Goal: Transaction & Acquisition: Book appointment/travel/reservation

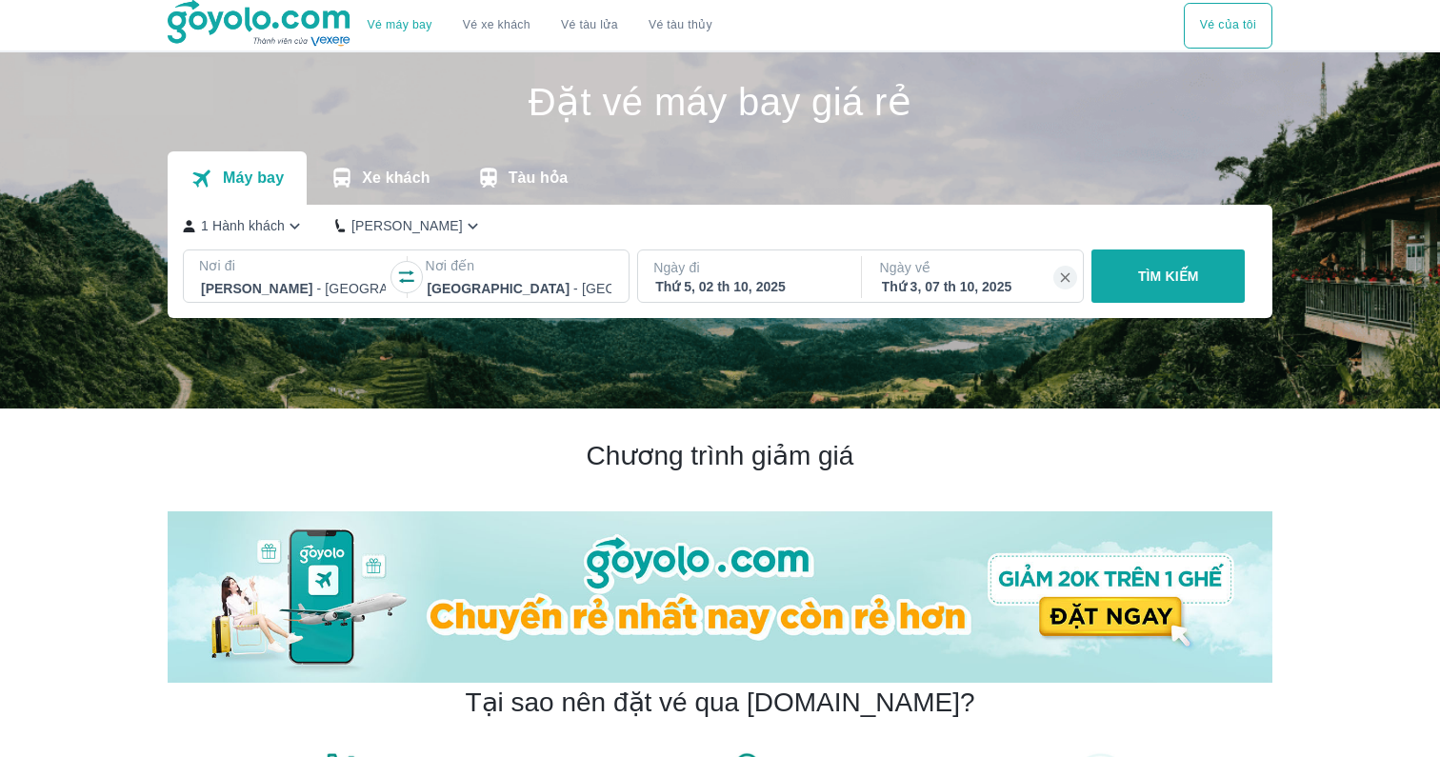
click at [802, 288] on div "Thứ 5, 02 th 10, 2025" at bounding box center [747, 286] width 185 height 19
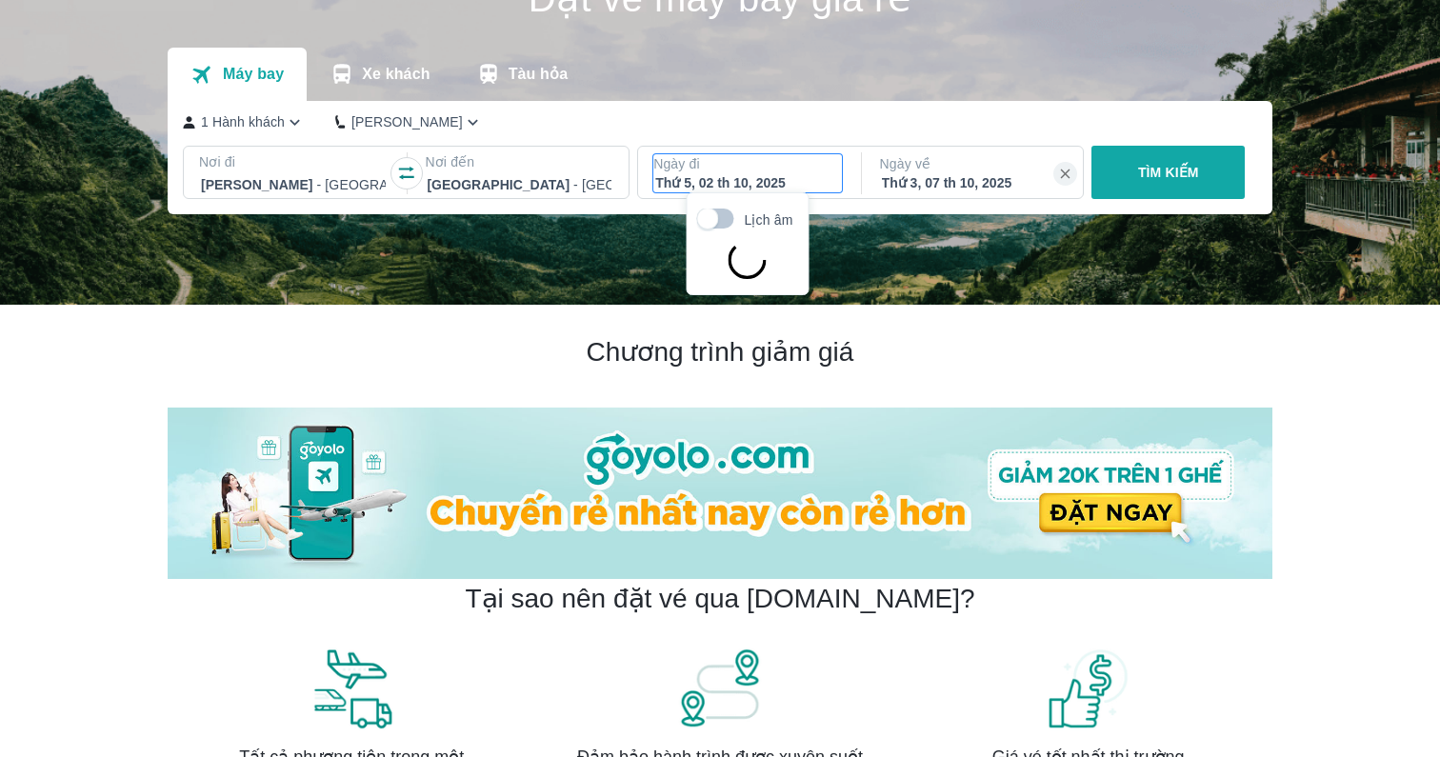
scroll to position [110, 0]
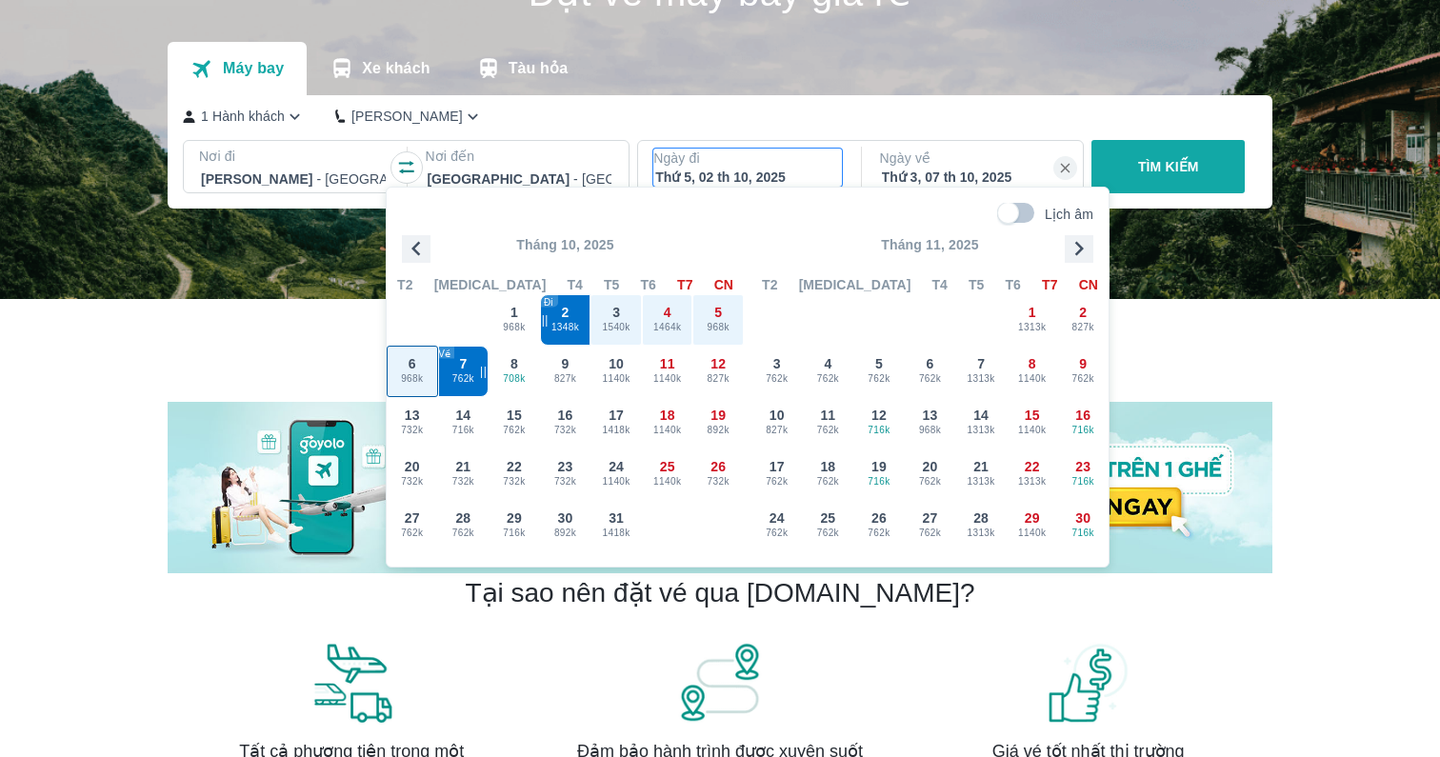
click at [423, 376] on span "968k" at bounding box center [413, 378] width 50 height 15
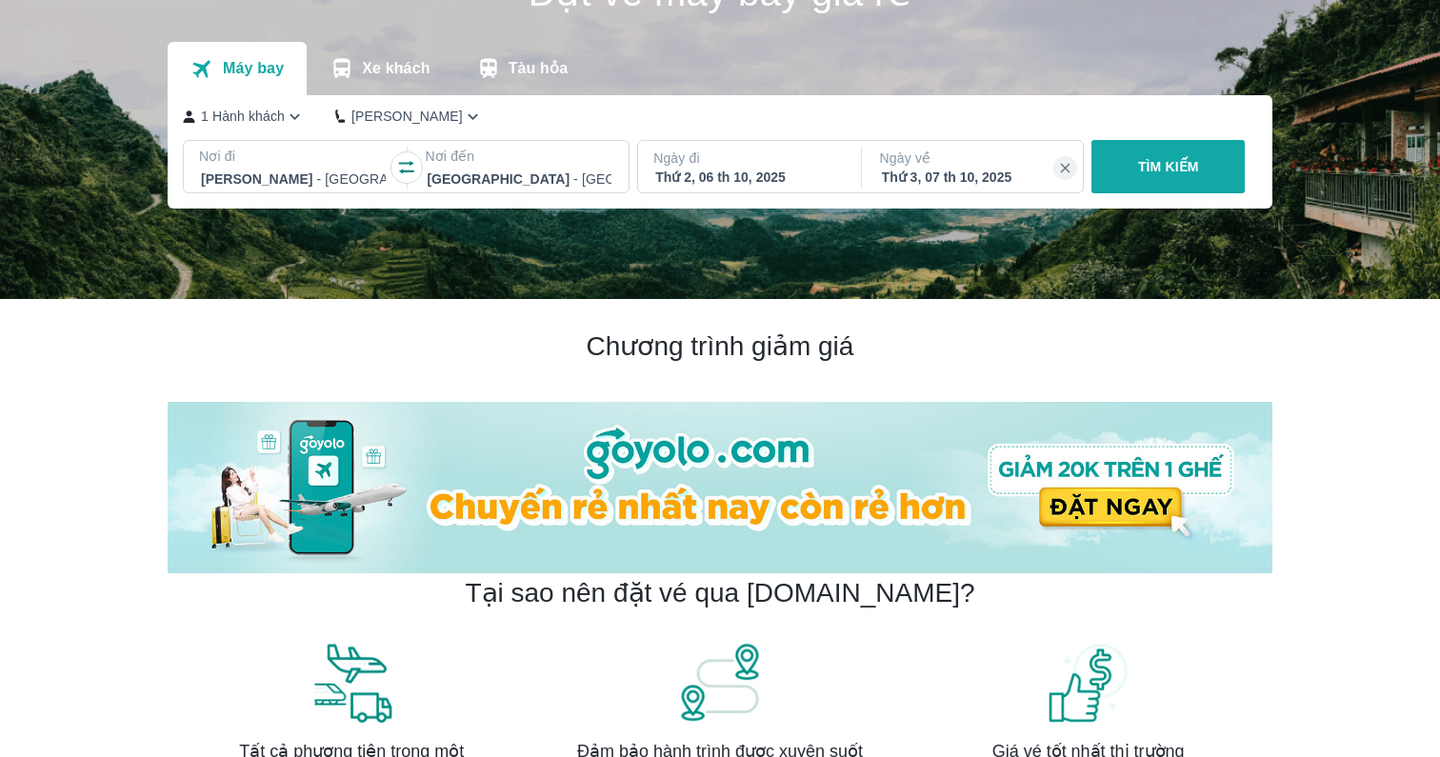
click at [998, 176] on div "Thứ 3, 07 th 10, 2025" at bounding box center [974, 177] width 185 height 19
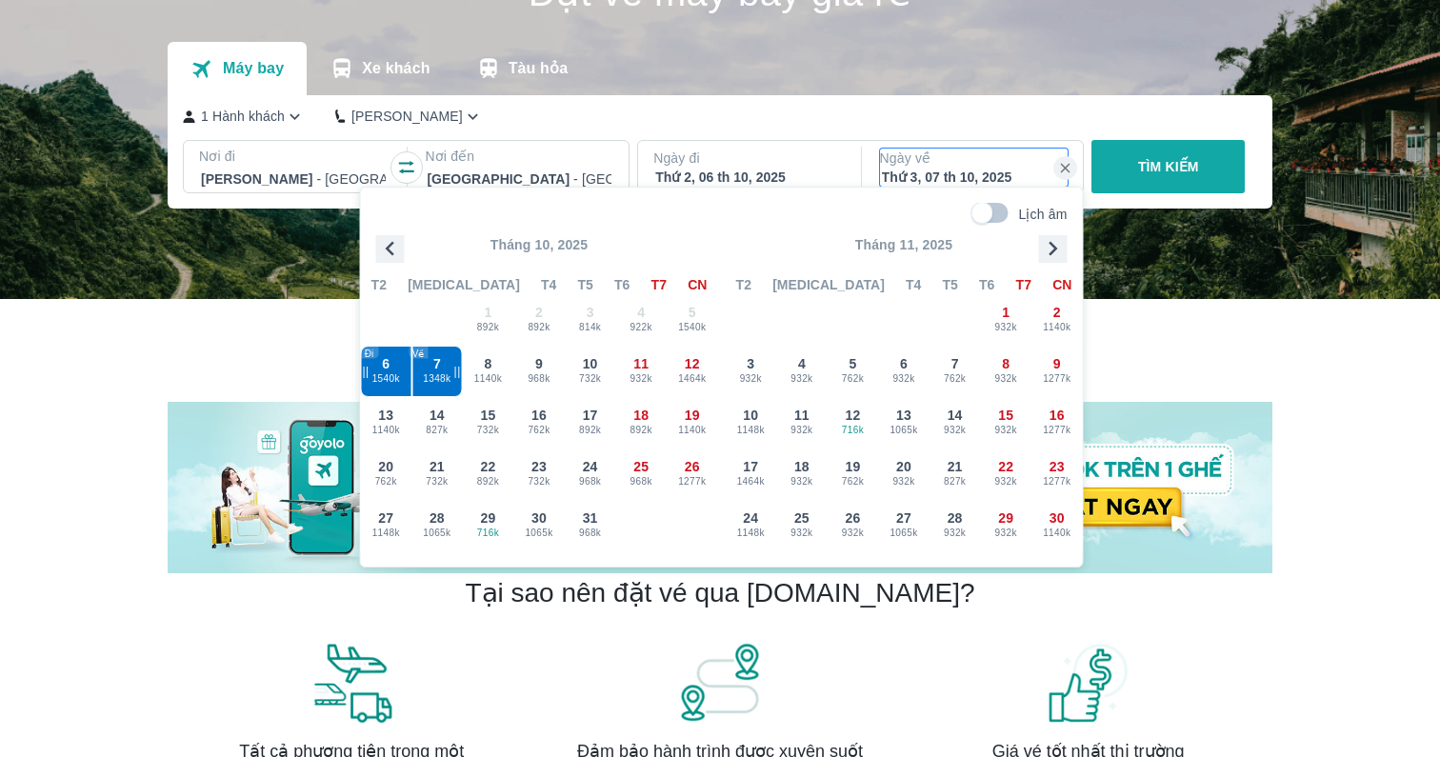
click at [769, 161] on p "Ngày đi" at bounding box center [747, 158] width 189 height 19
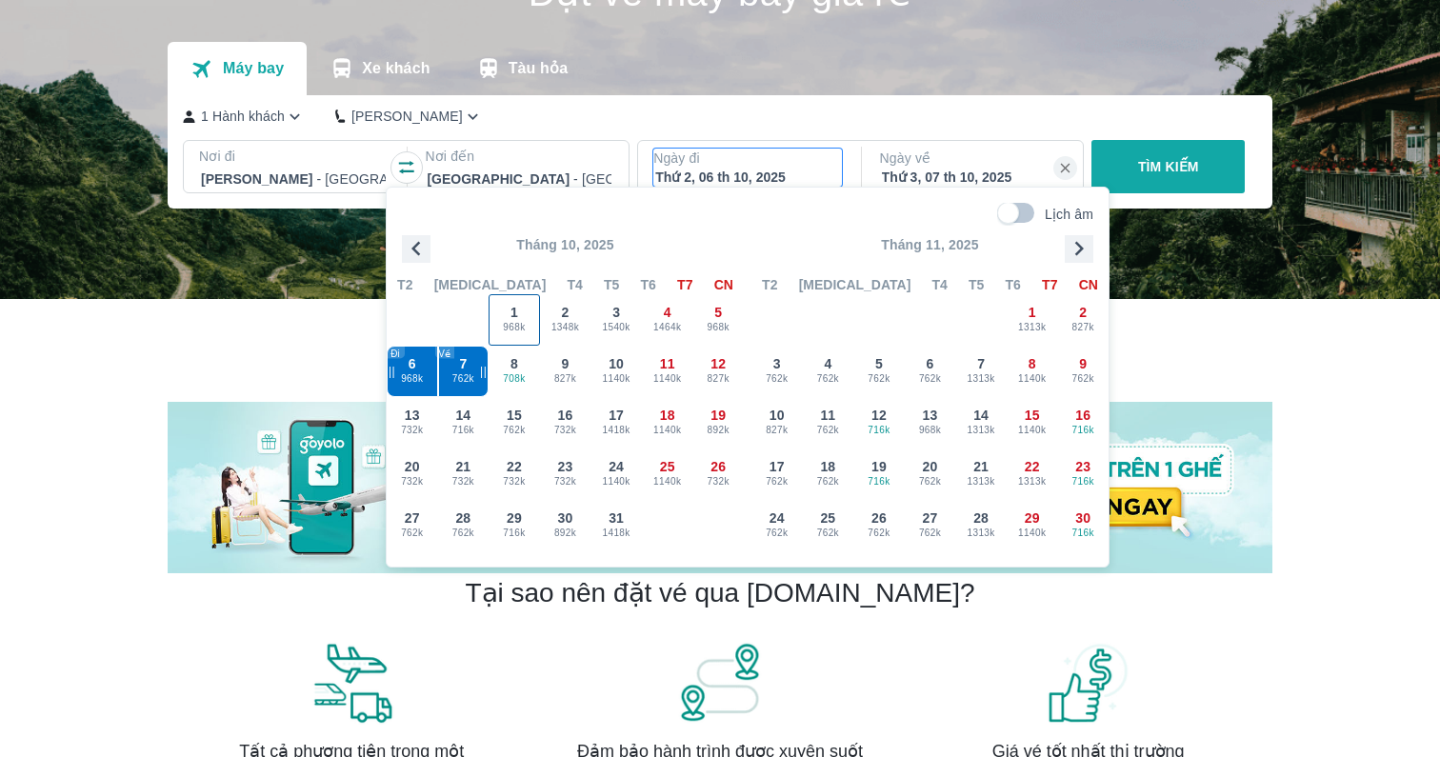
click at [523, 327] on span "968k" at bounding box center [514, 327] width 50 height 15
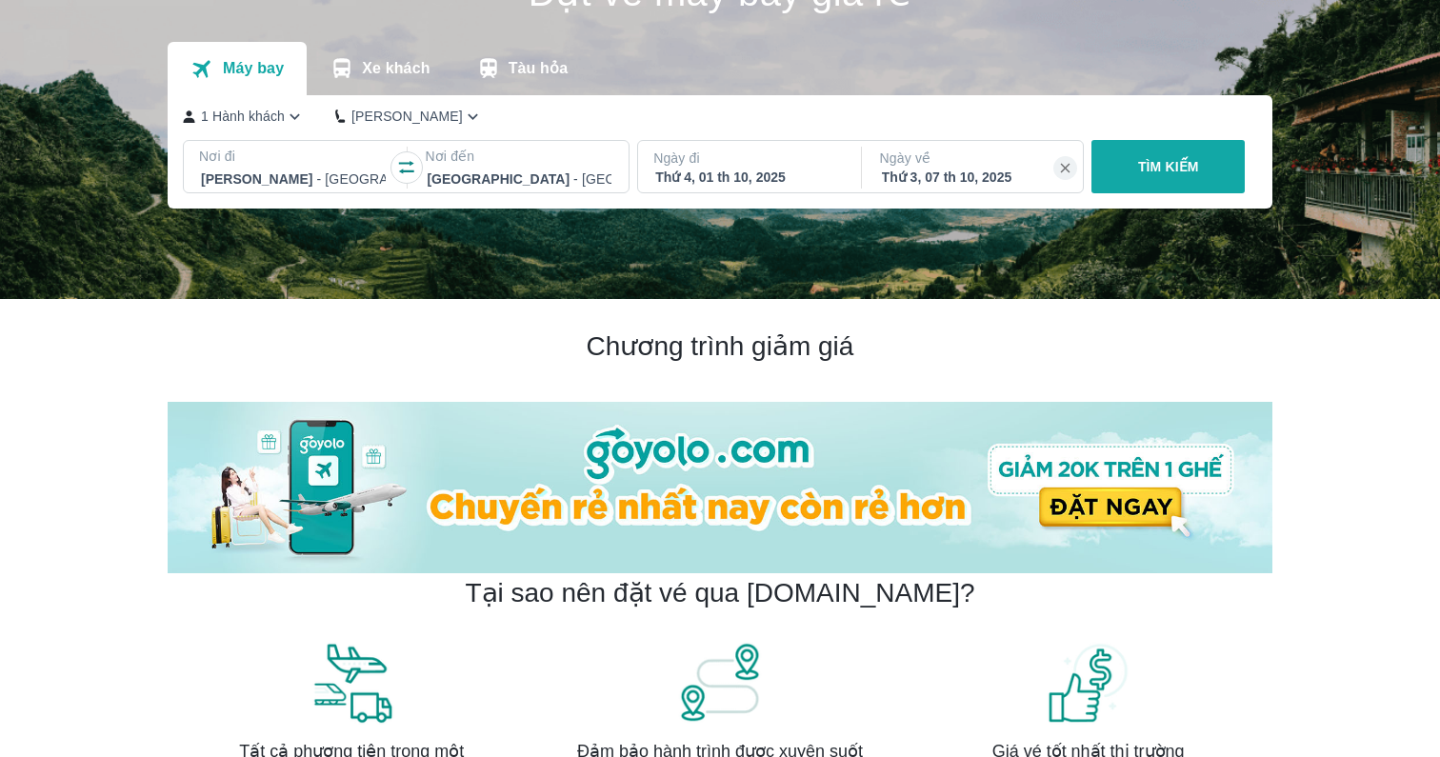
click at [990, 172] on div "Thứ 3, 07 th 10, 2025" at bounding box center [974, 177] width 185 height 19
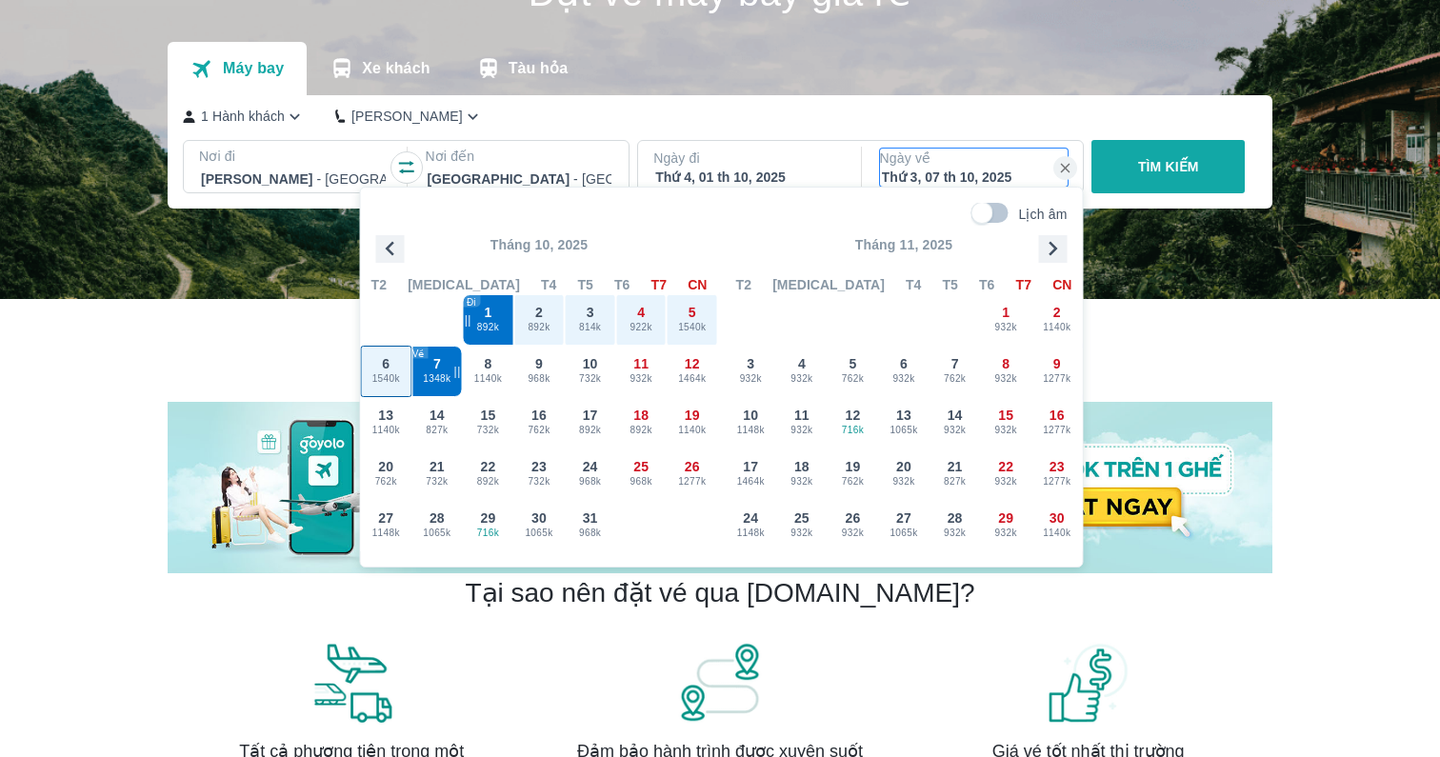
click at [395, 375] on span "1540k" at bounding box center [387, 378] width 50 height 15
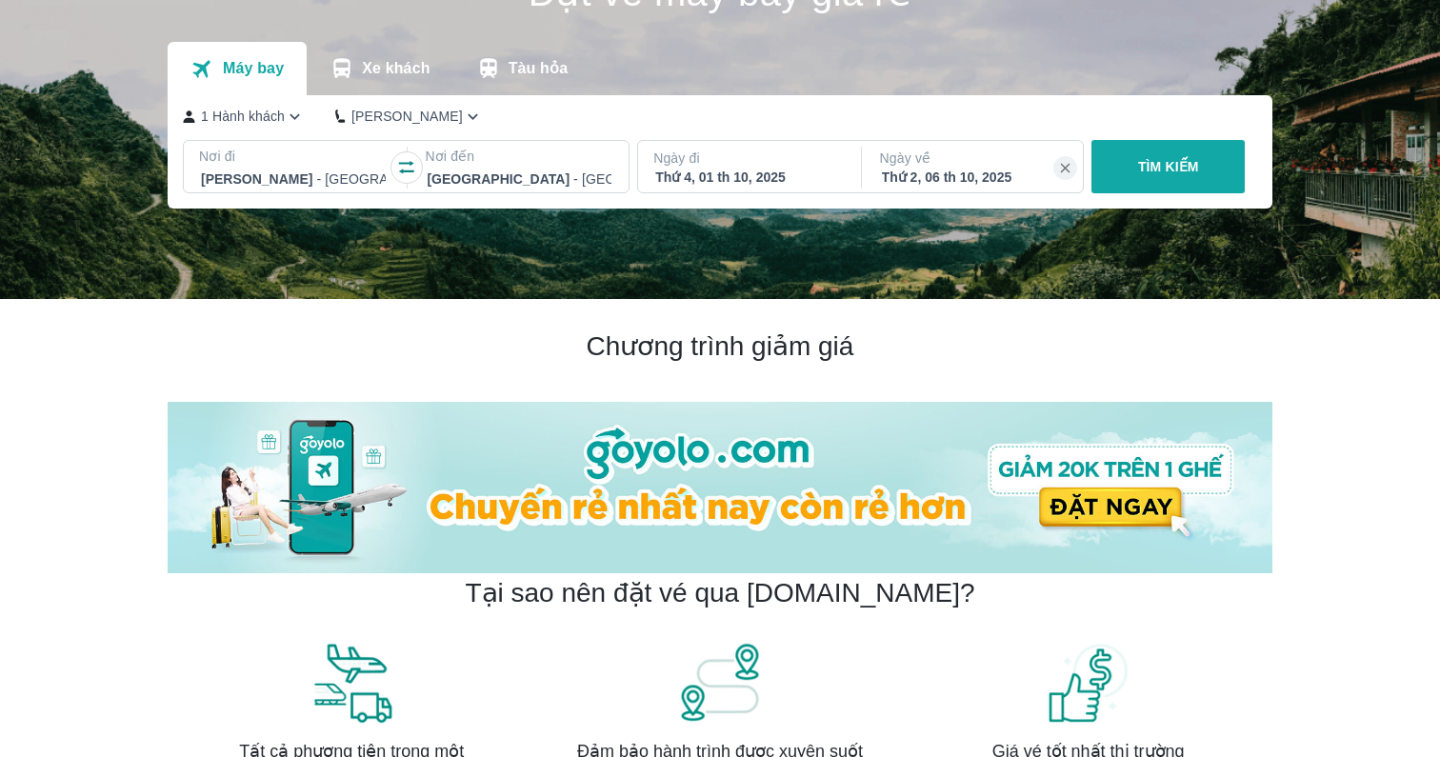
click at [1145, 187] on button "TÌM KIẾM" at bounding box center [1167, 166] width 153 height 53
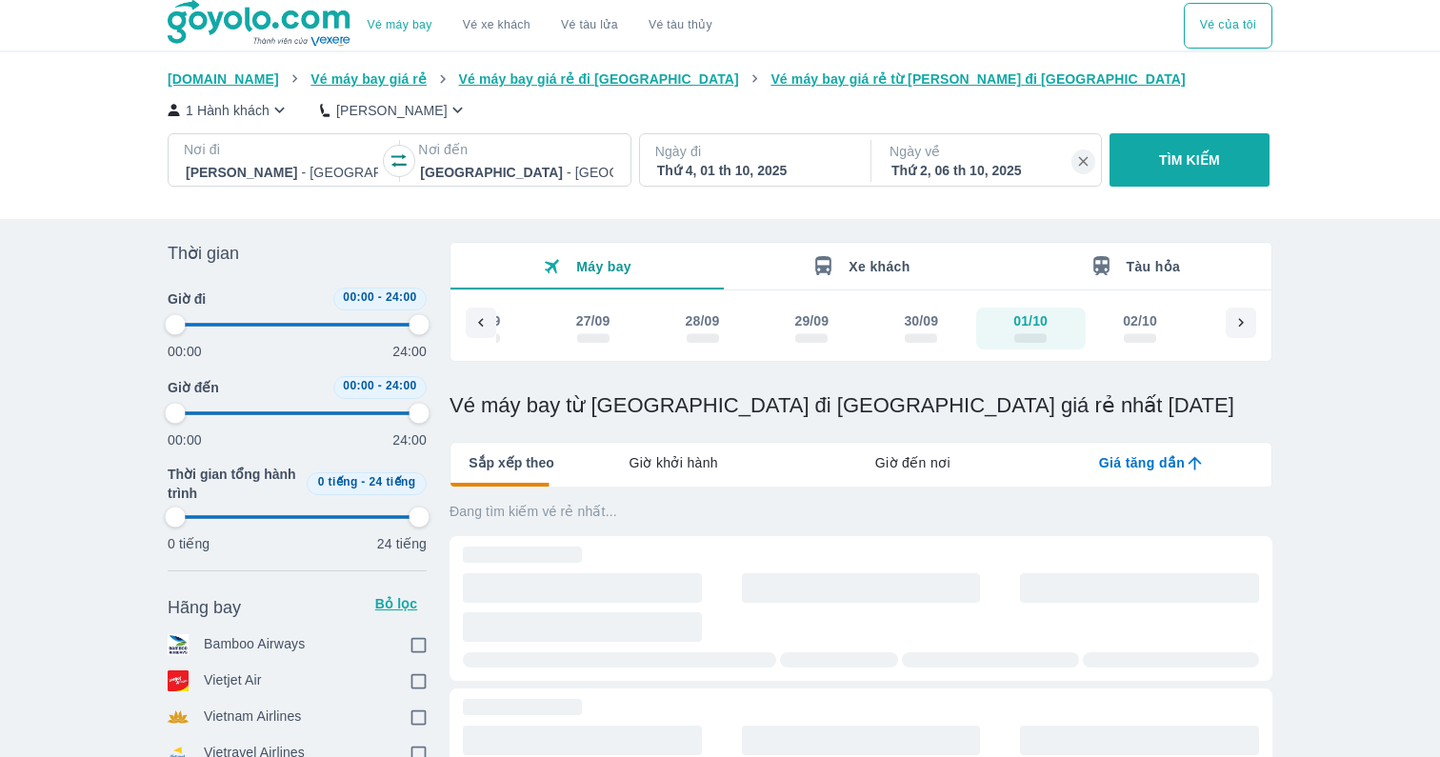
type input "97.9166666666667"
checkbox input "true"
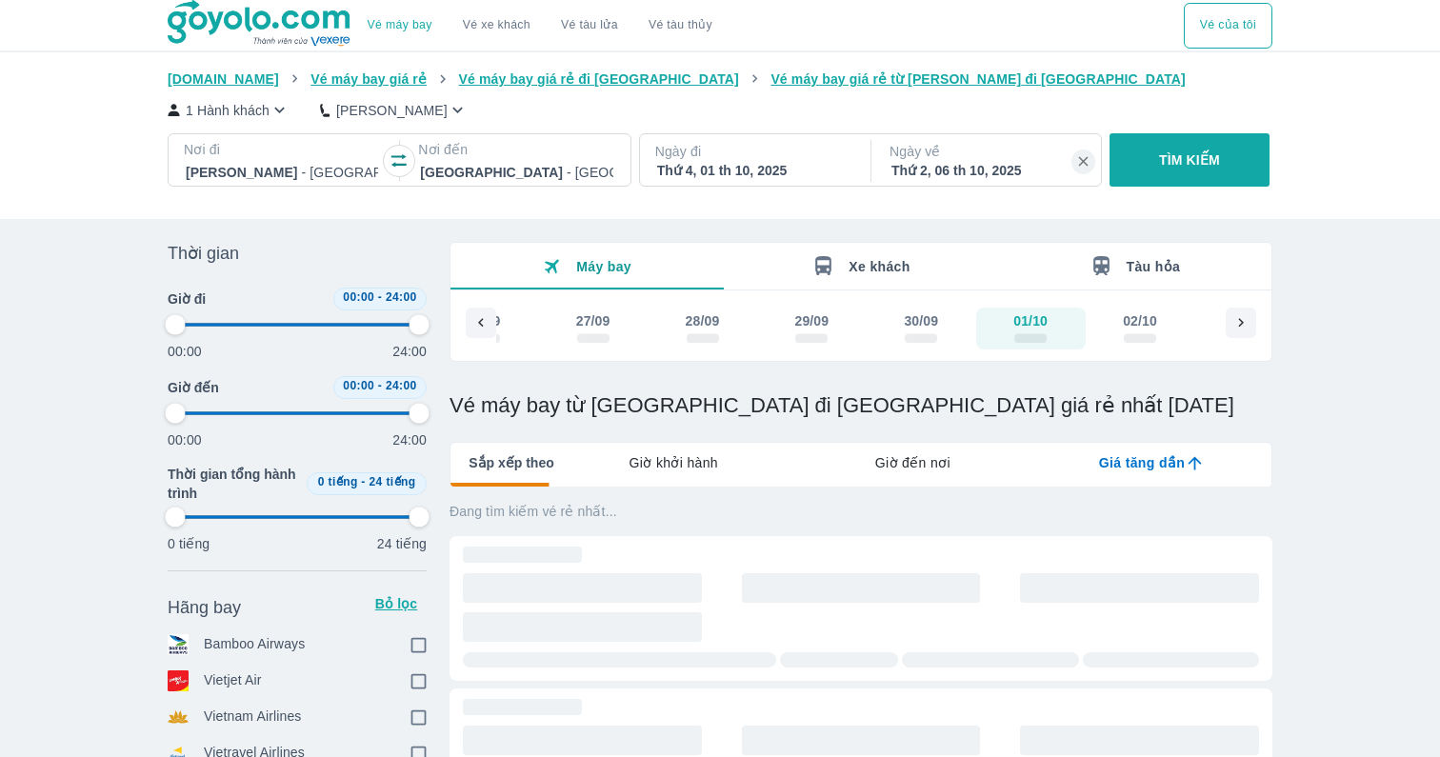
checkbox input "true"
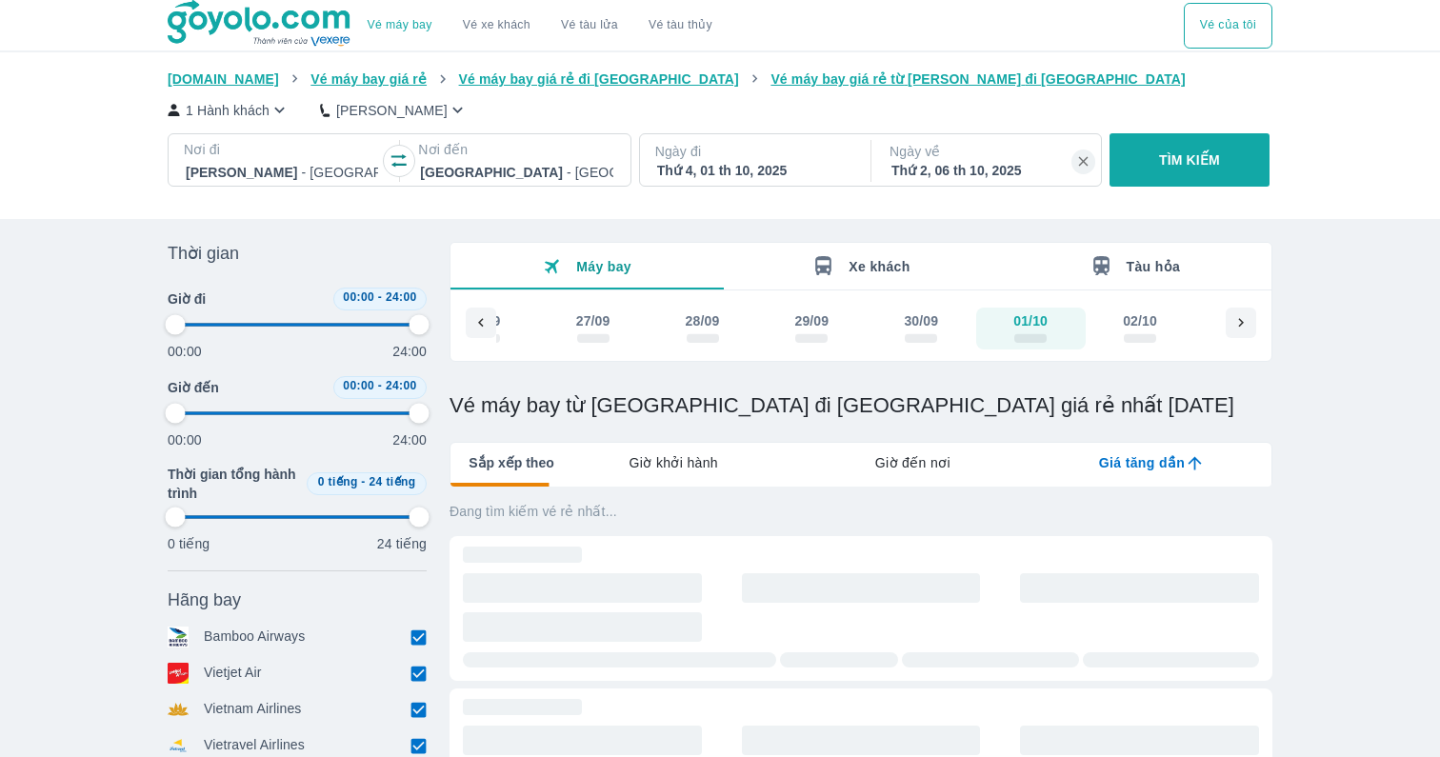
type input "97.9166666666667"
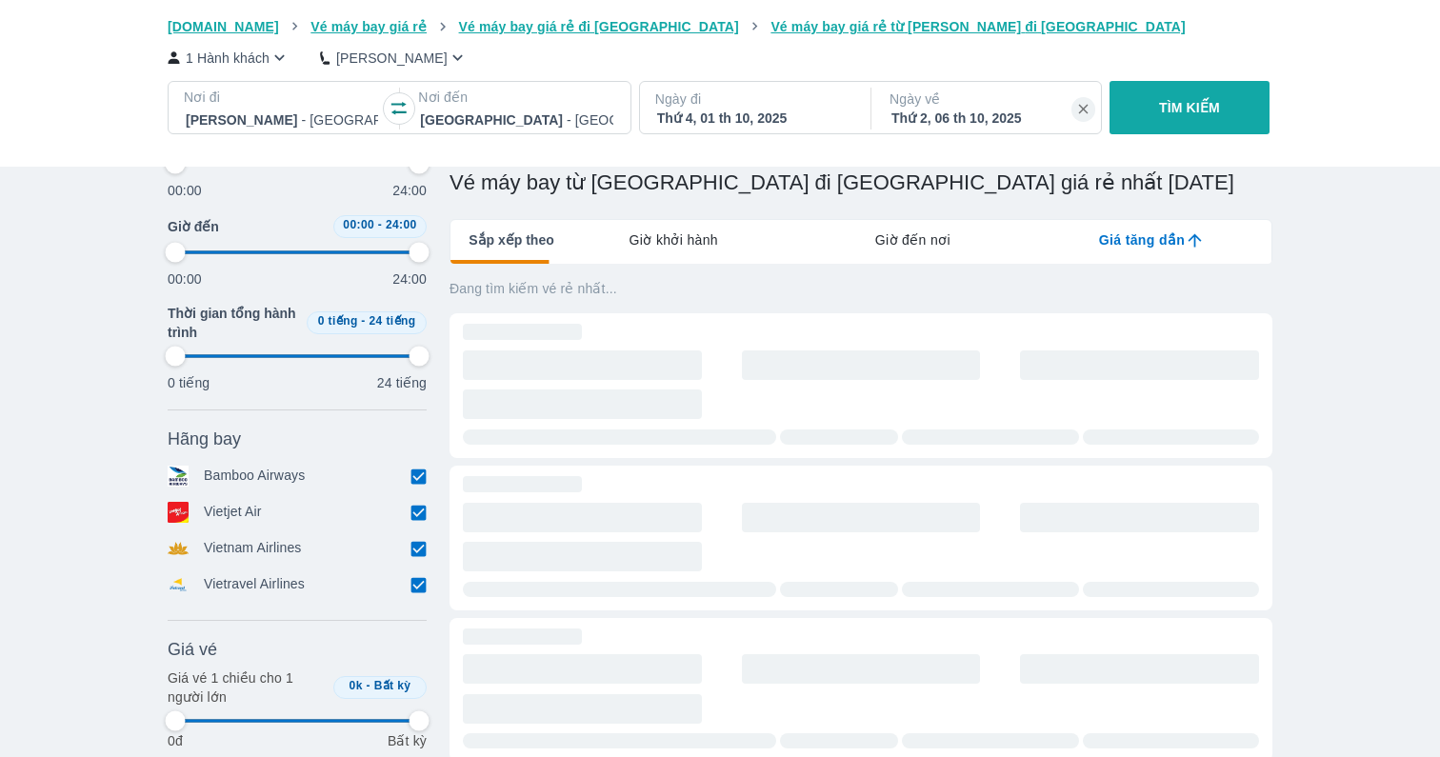
type input "97.9166666666667"
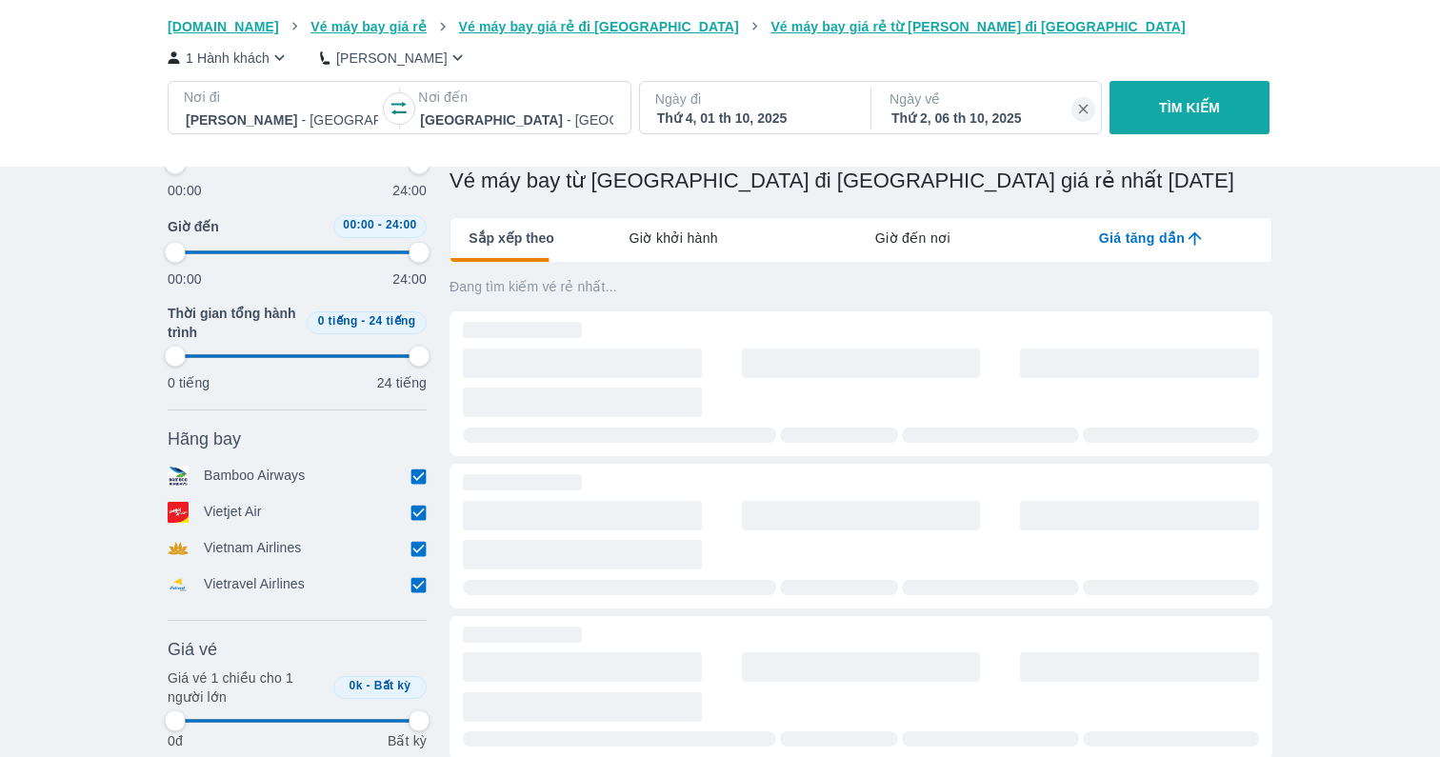
type input "97.9166666666667"
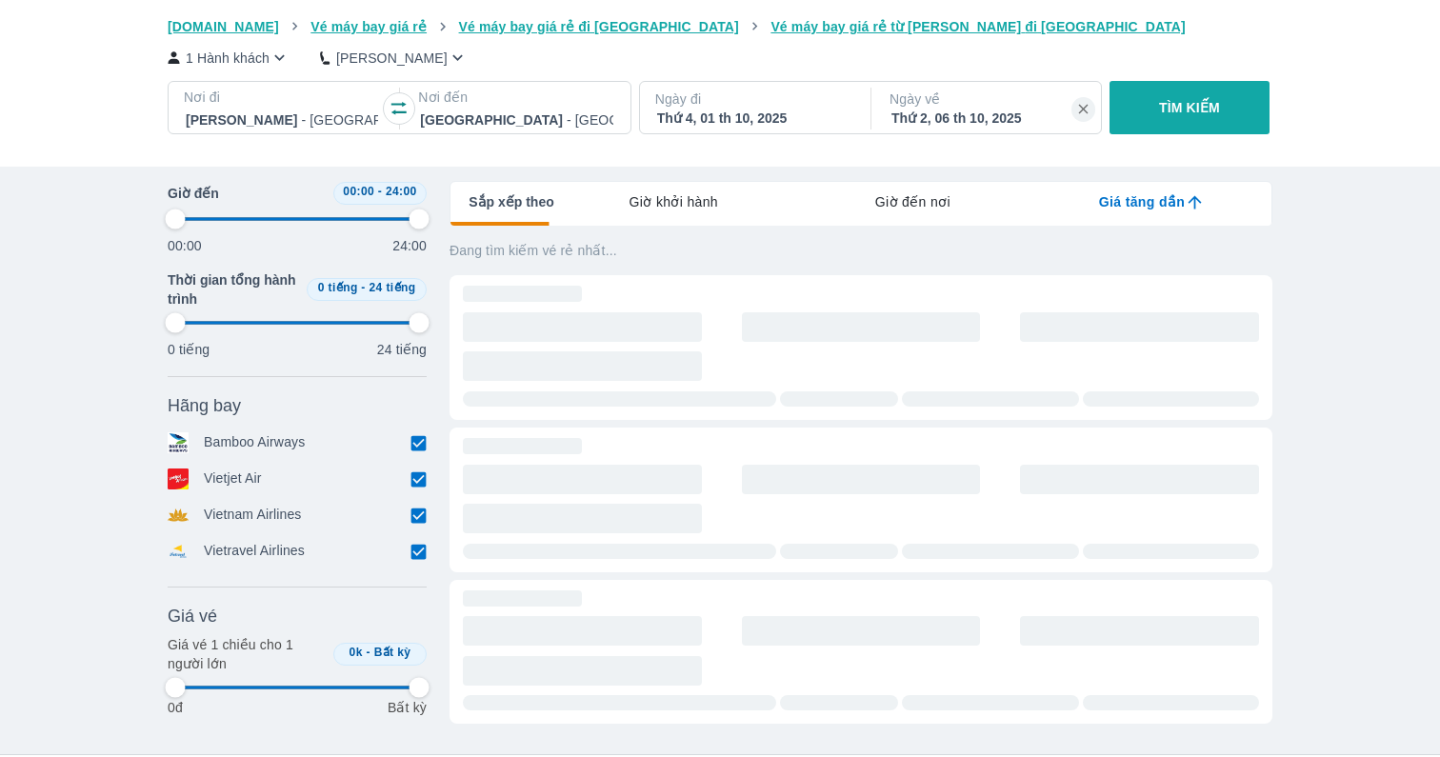
type input "97.9166666666667"
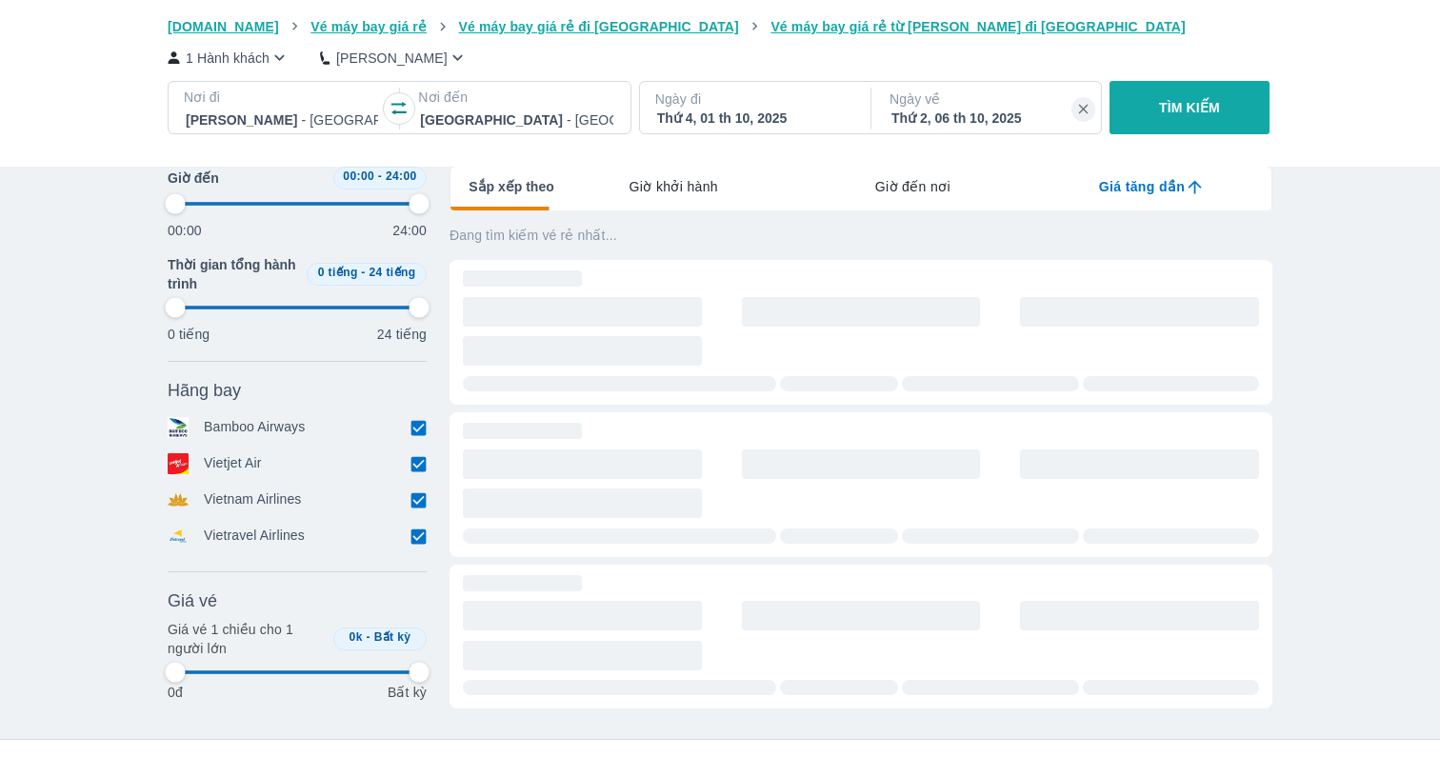
scroll to position [276, 0]
type input "97.9166666666667"
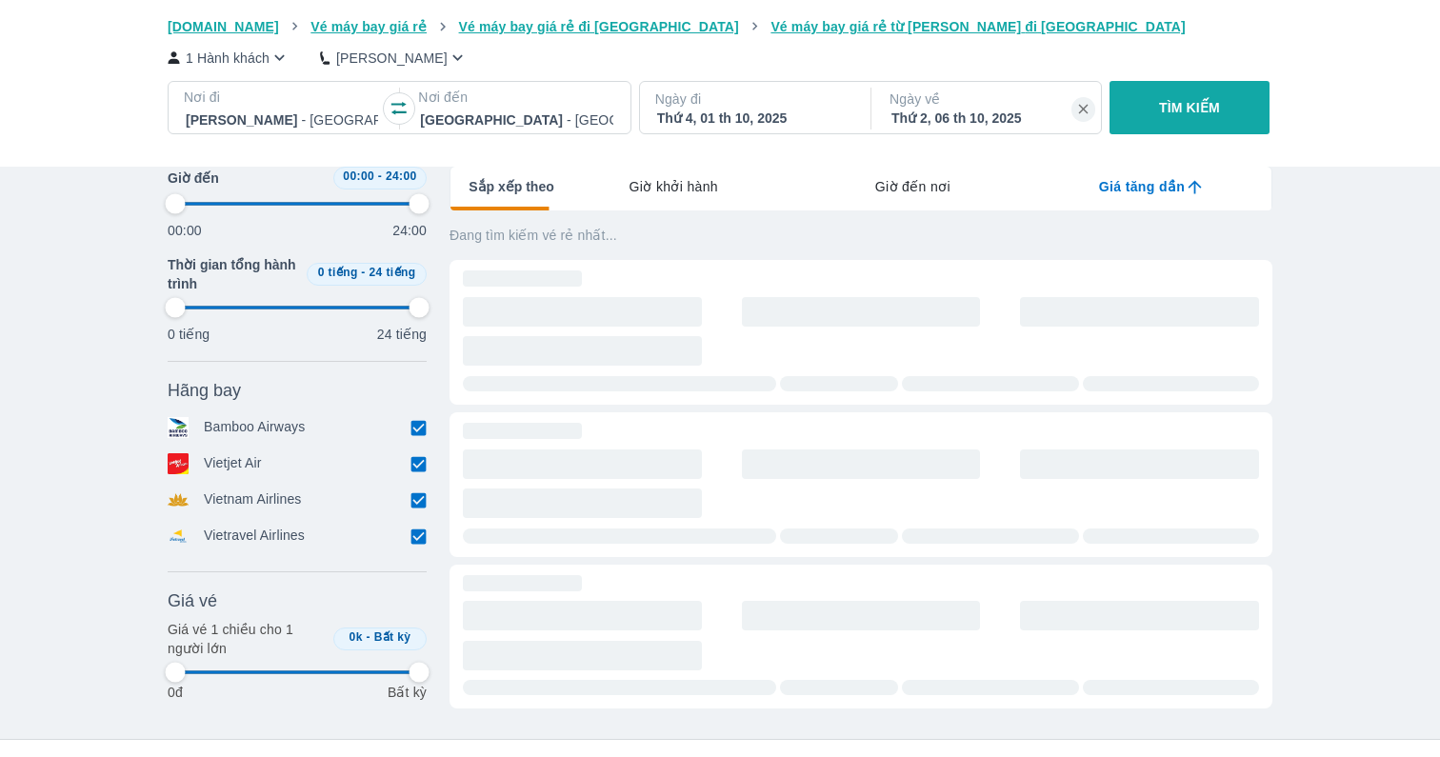
type input "97.9166666666667"
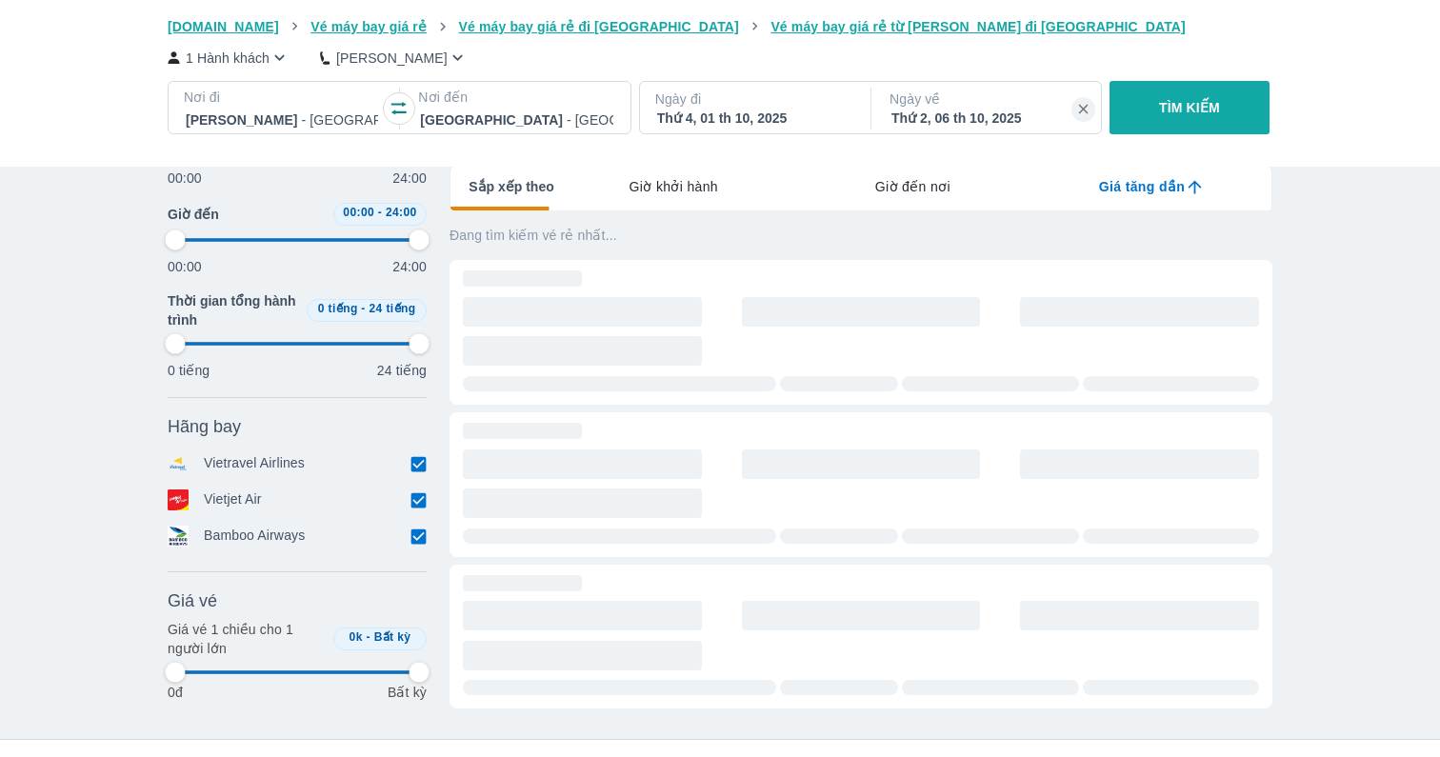
type input "97.9166666666667"
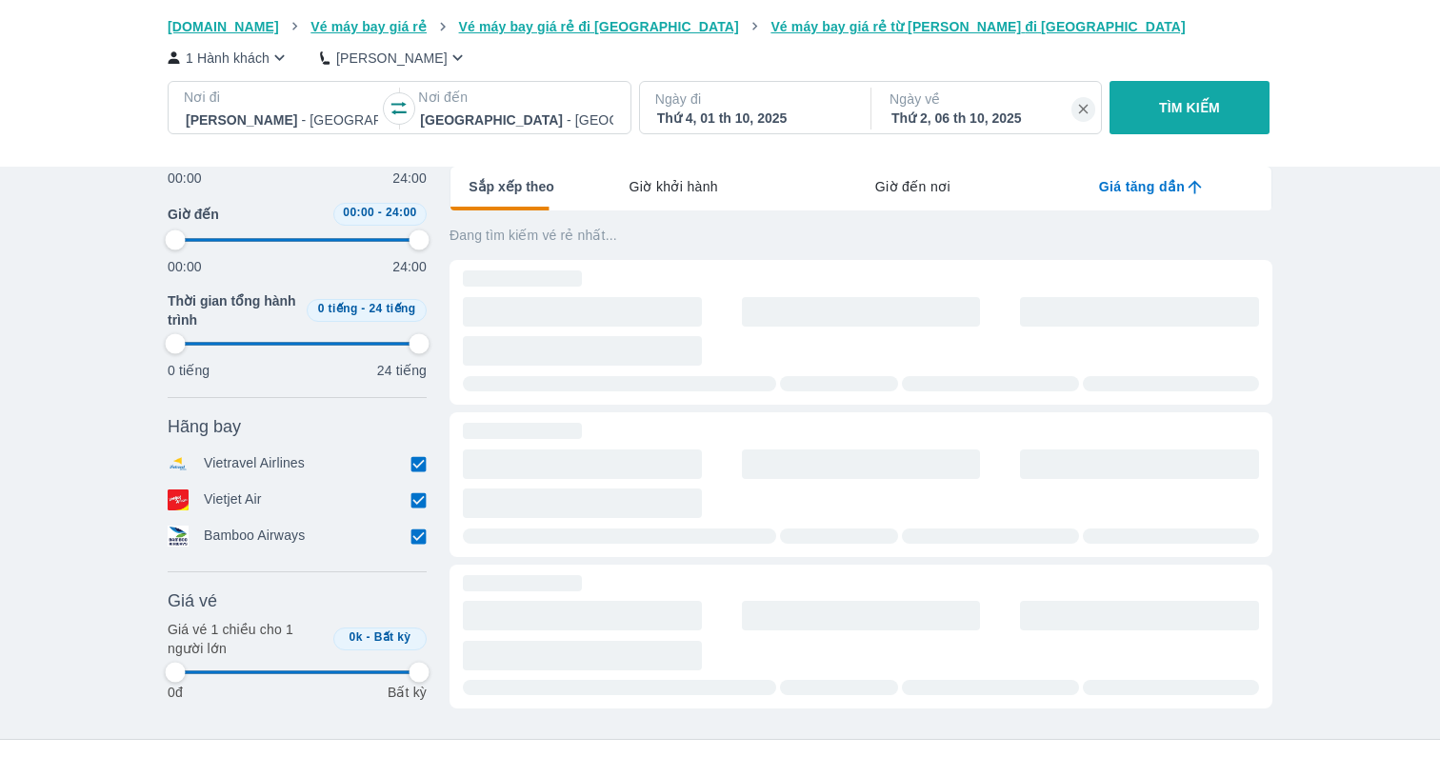
type input "97.9166666666667"
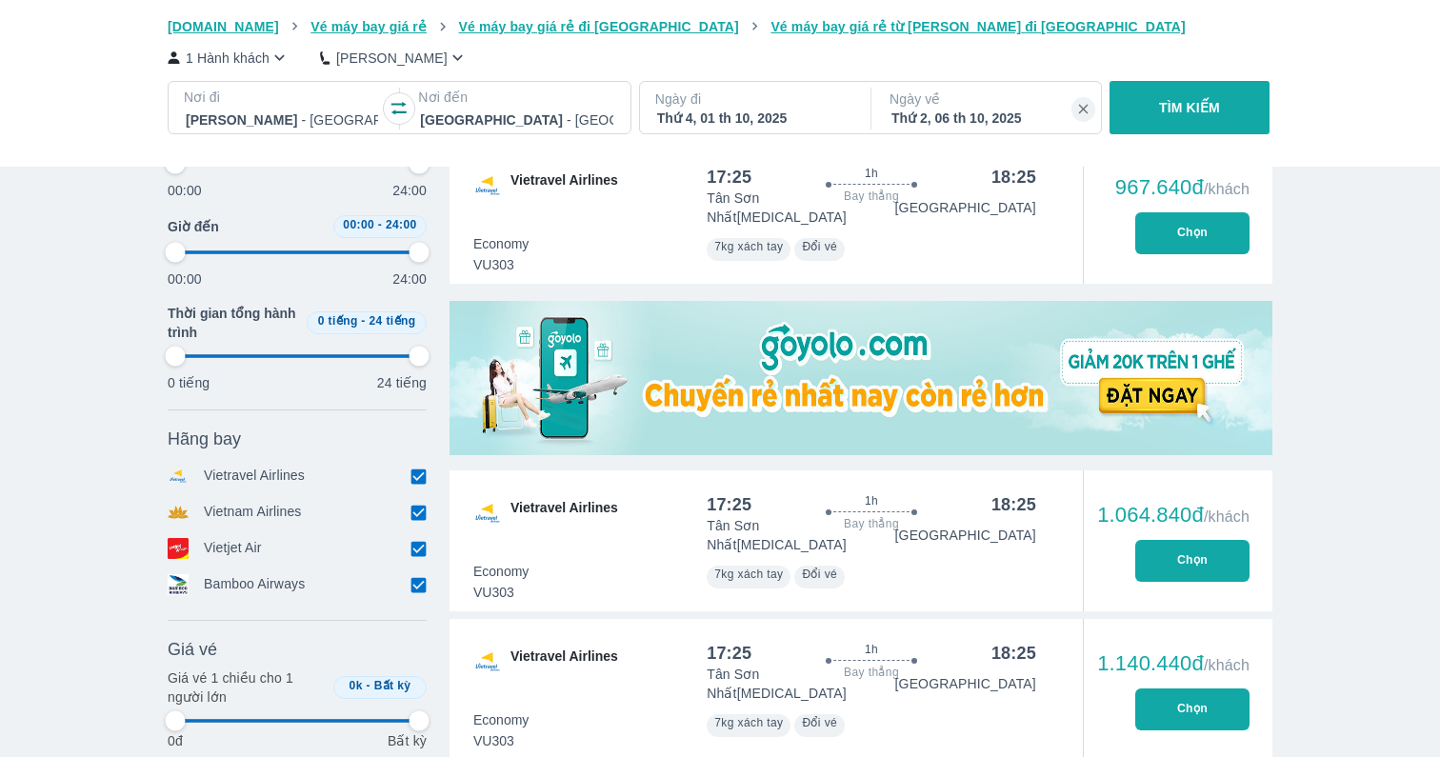
scroll to position [442, 0]
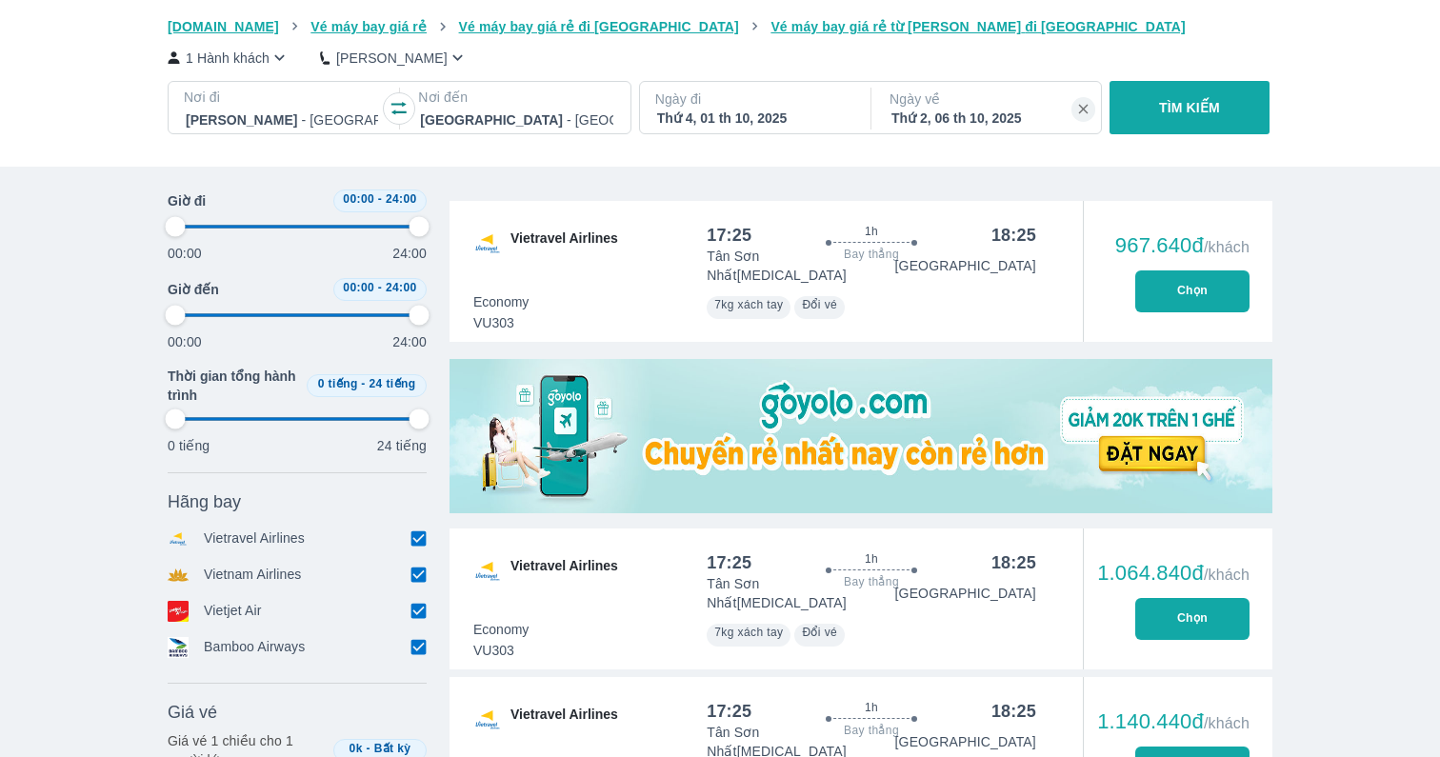
type input "97.9166666666667"
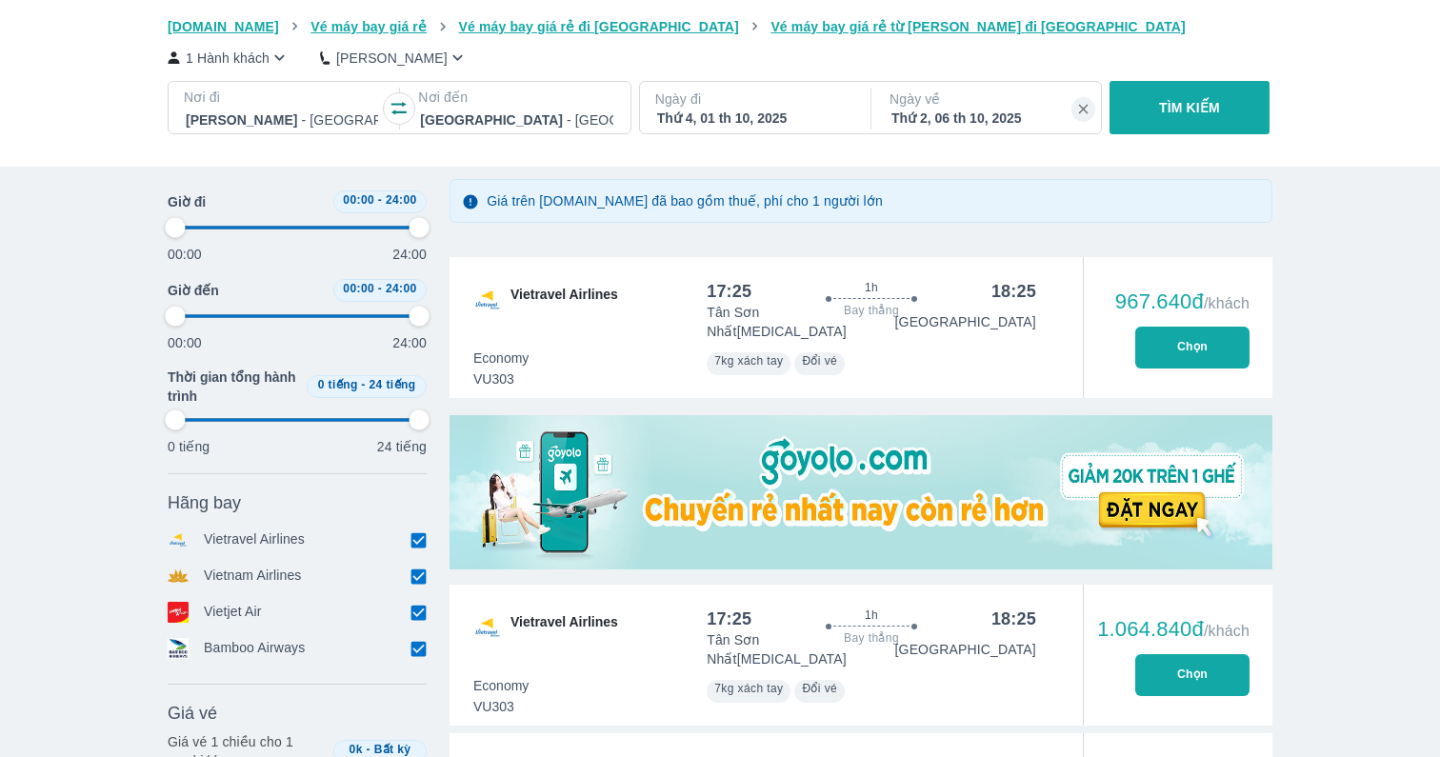
type input "97.9166666666667"
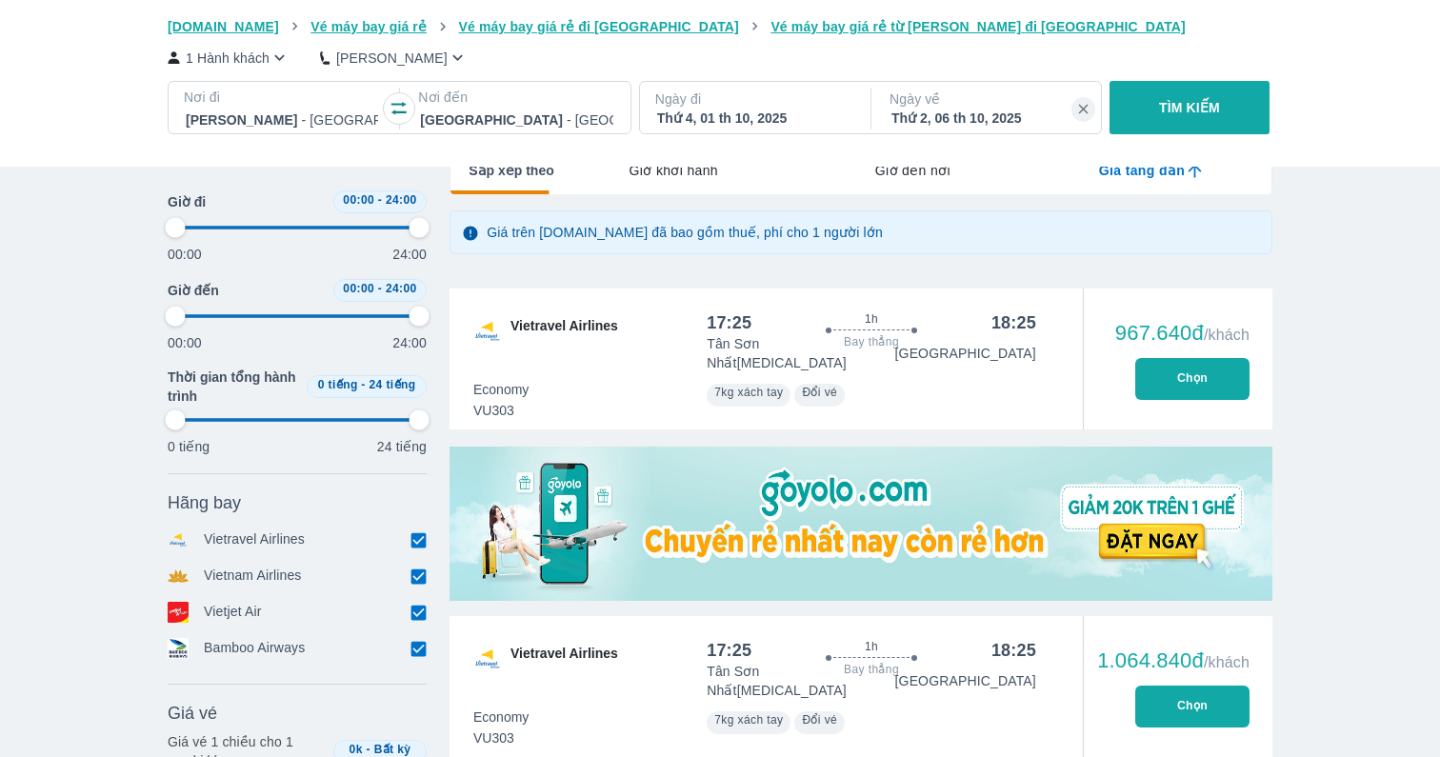
type input "97.9166666666667"
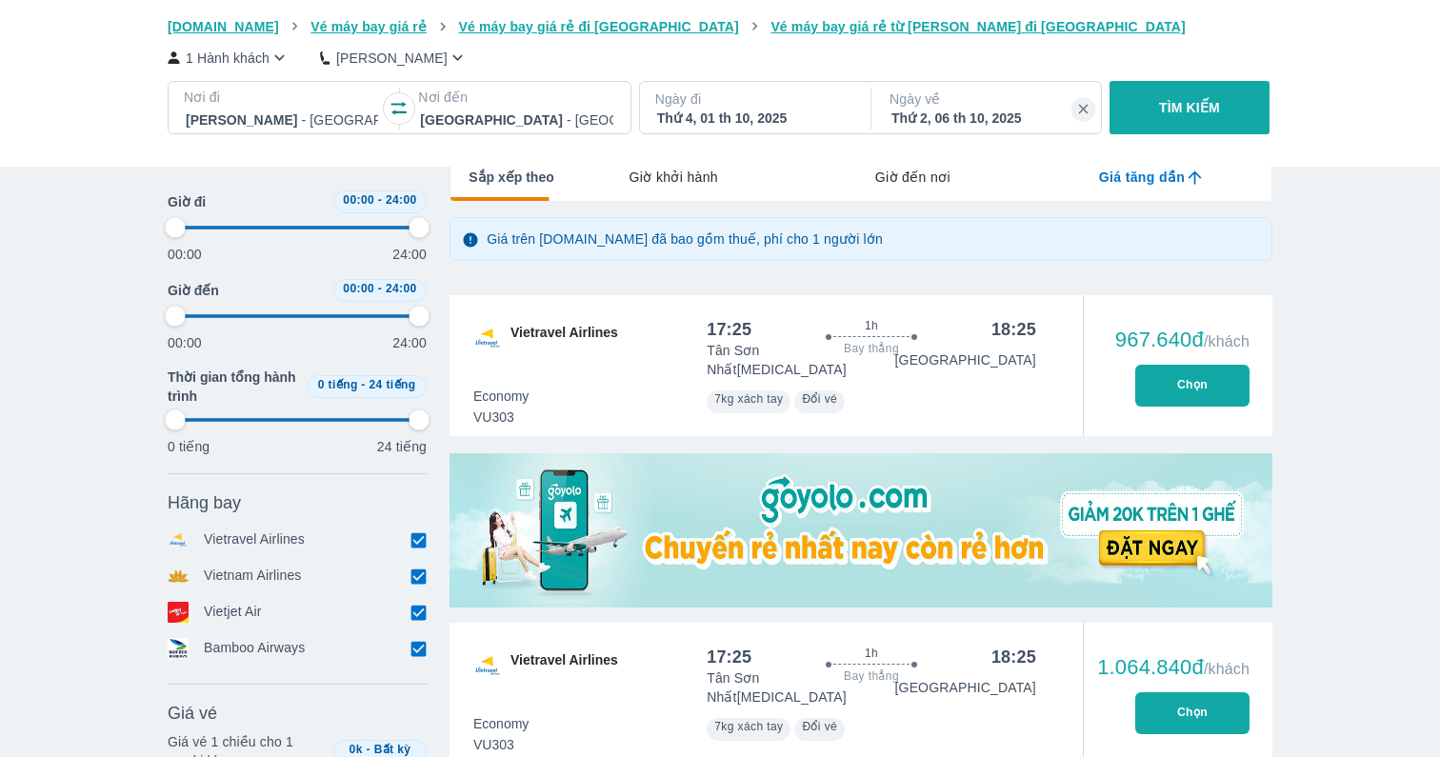
type input "97.9166666666667"
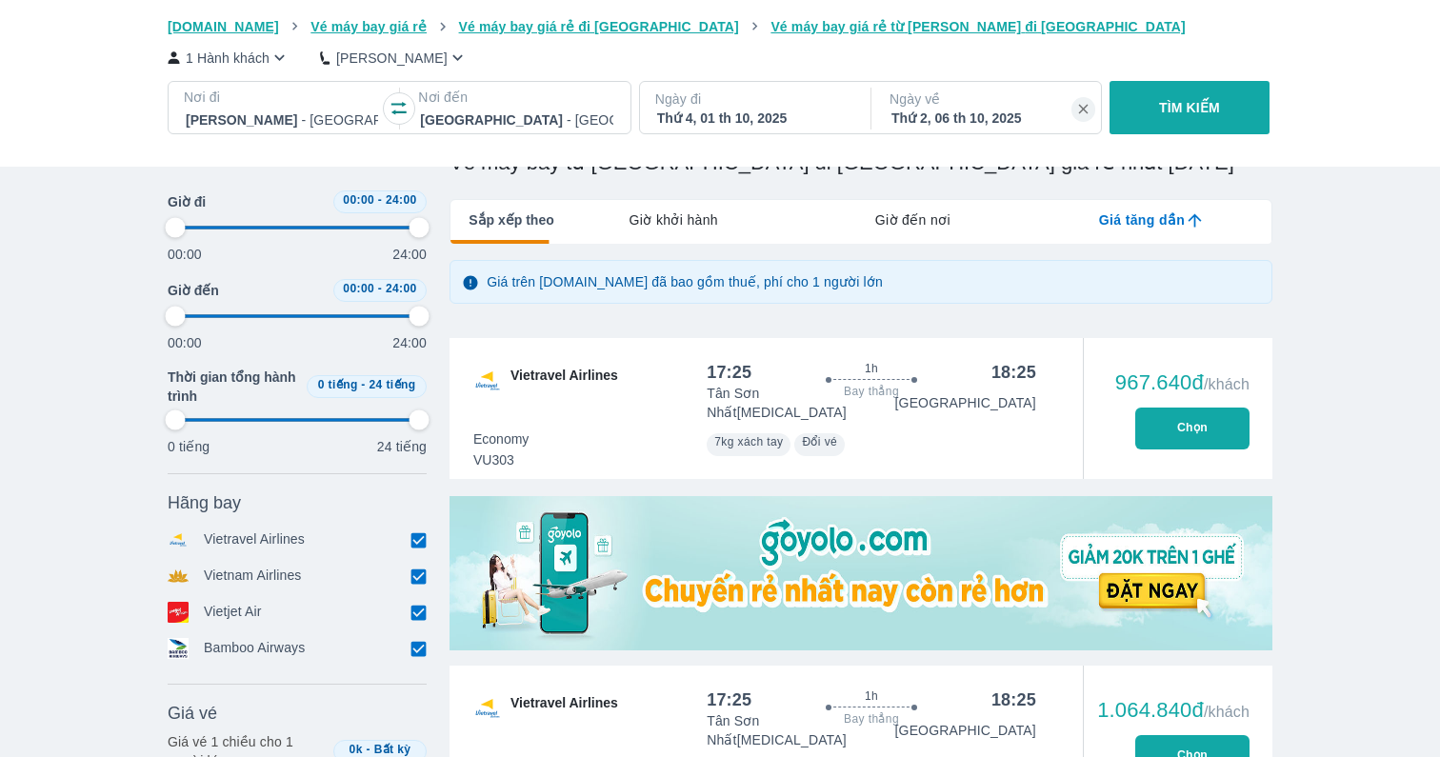
scroll to position [240, 0]
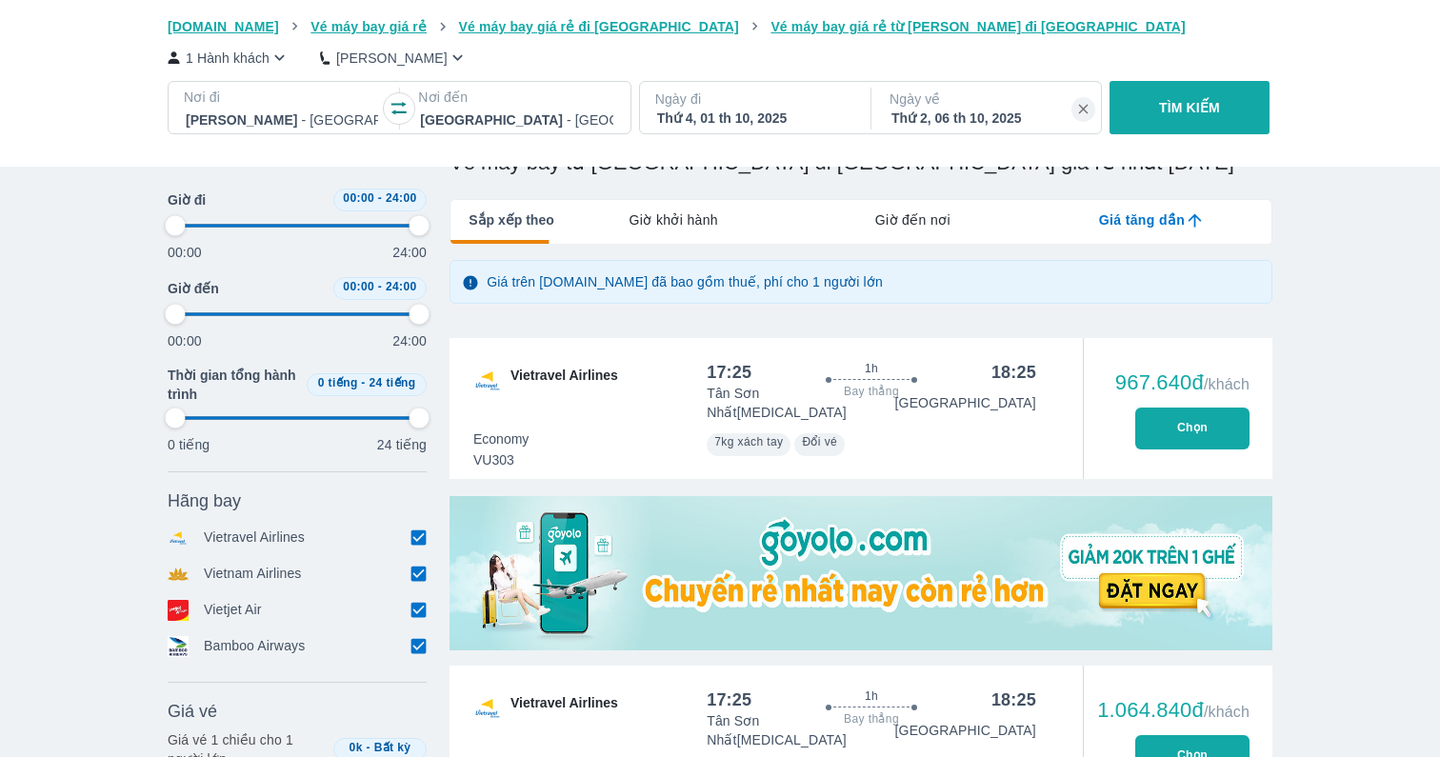
type input "97.9166666666667"
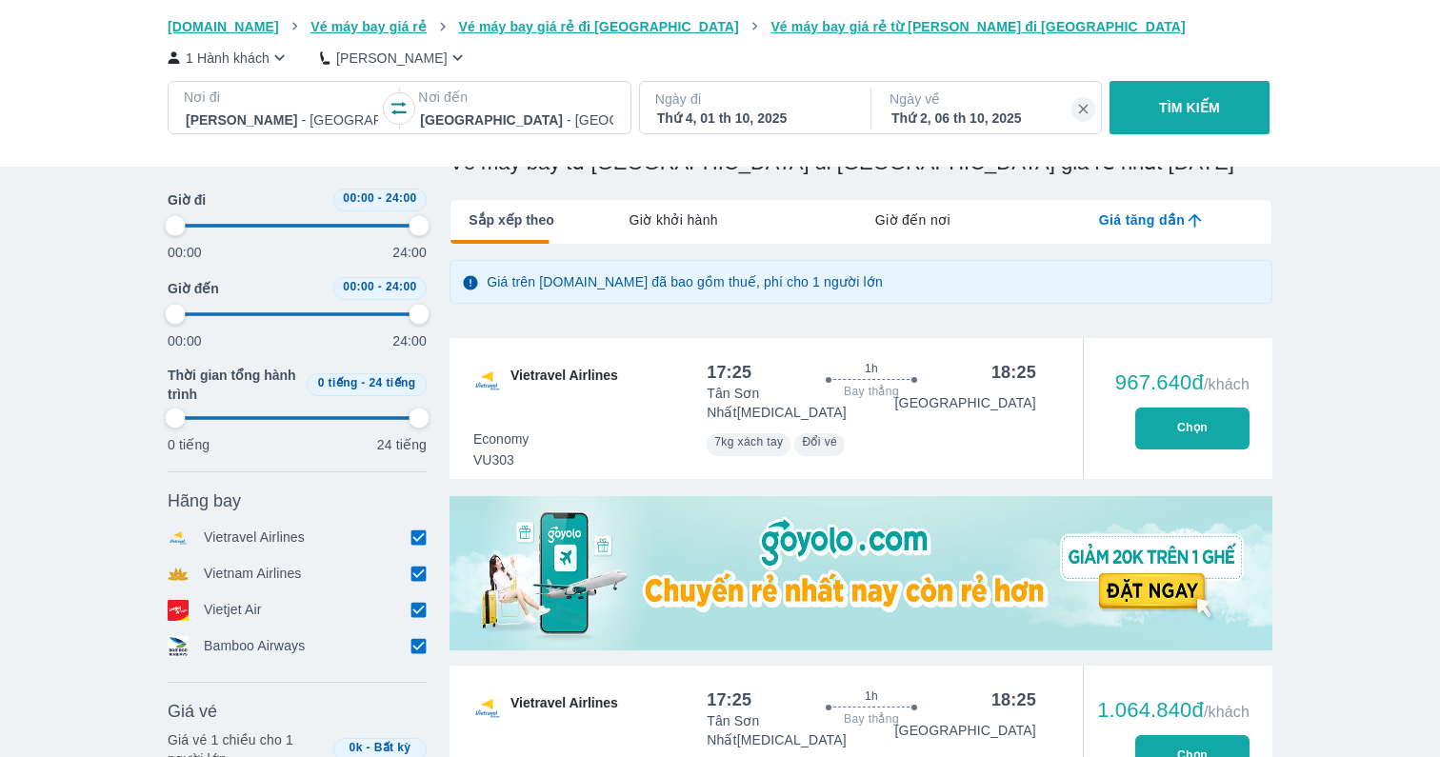
type input "97.9166666666667"
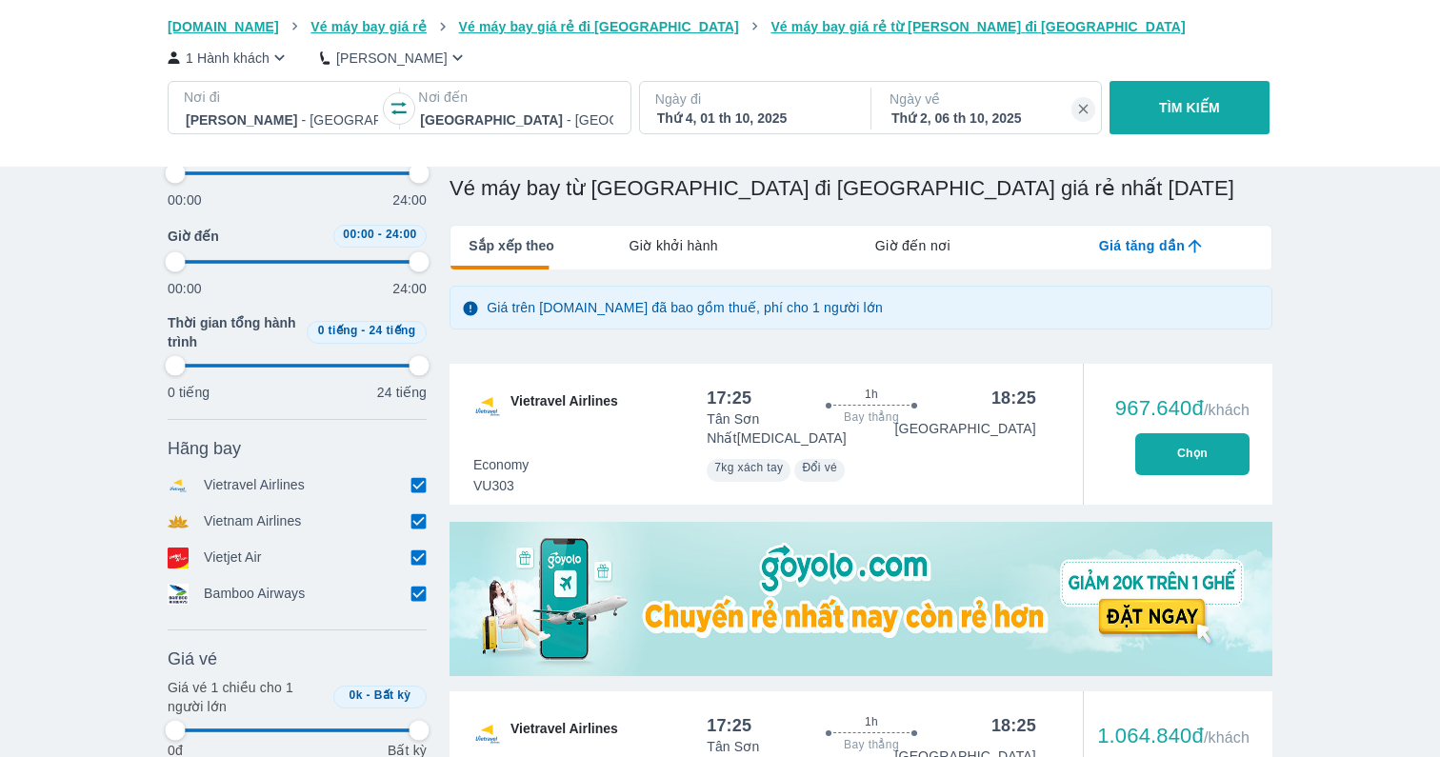
scroll to position [237, 0]
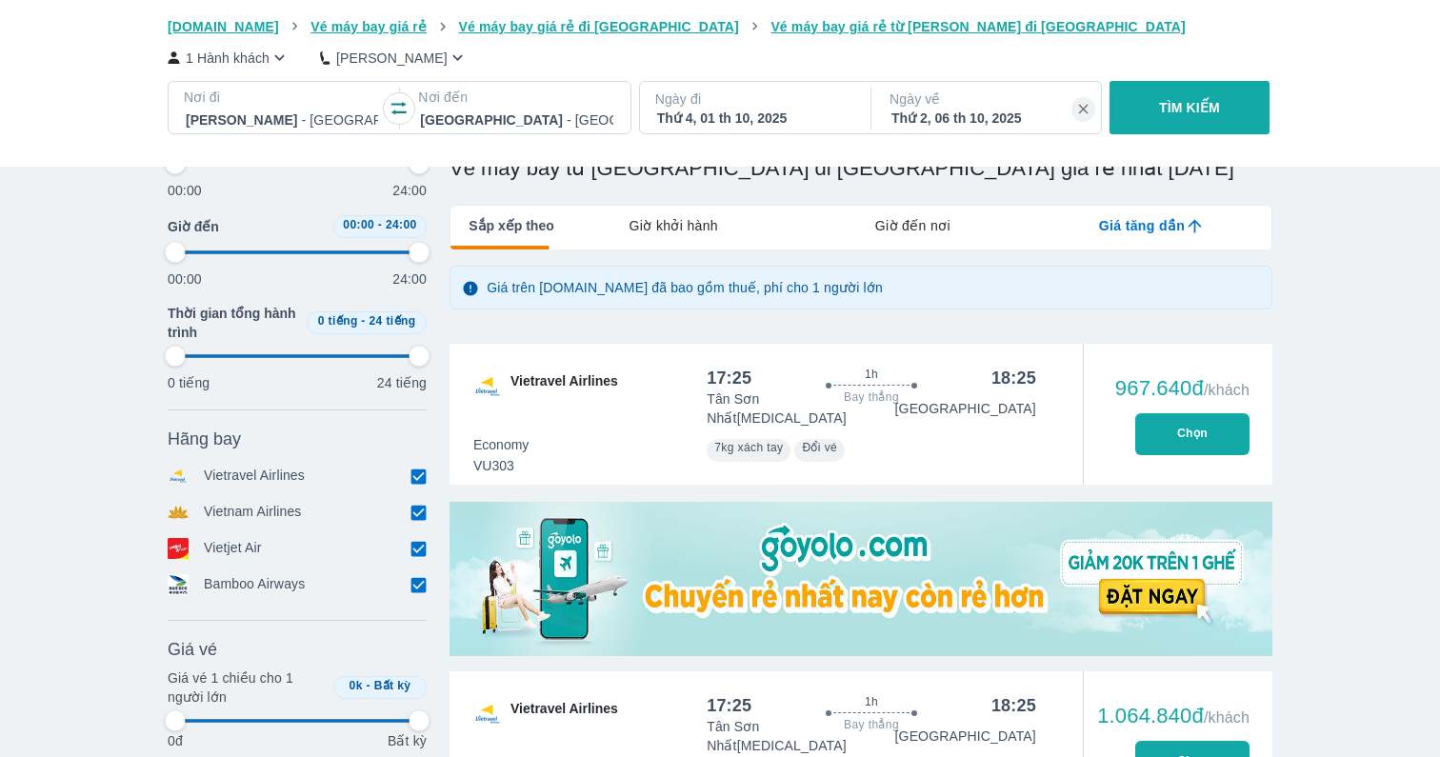
type input "97.9166666666667"
click at [1178, 417] on button "Chọn" at bounding box center [1192, 434] width 114 height 42
type input "97.9166666666667"
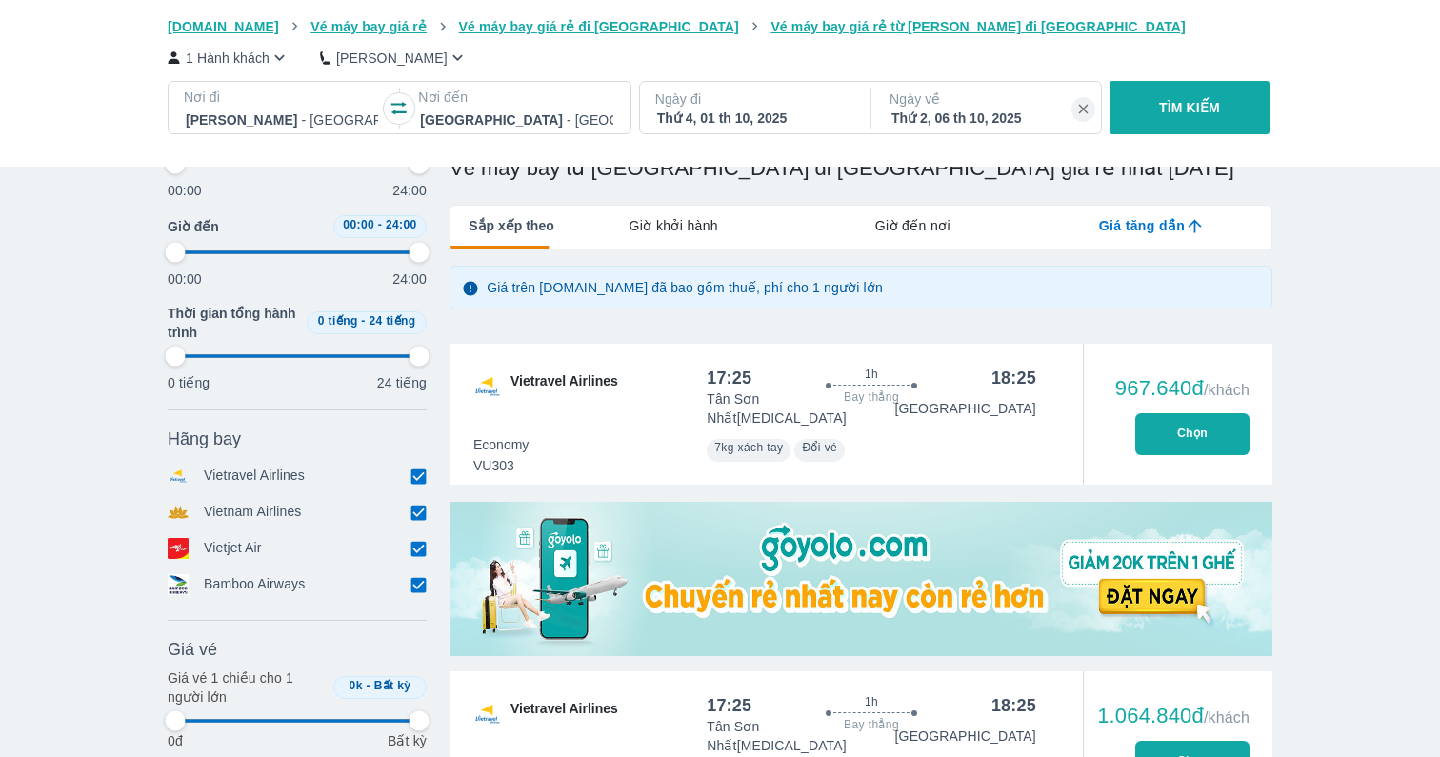
type input "97.9166666666667"
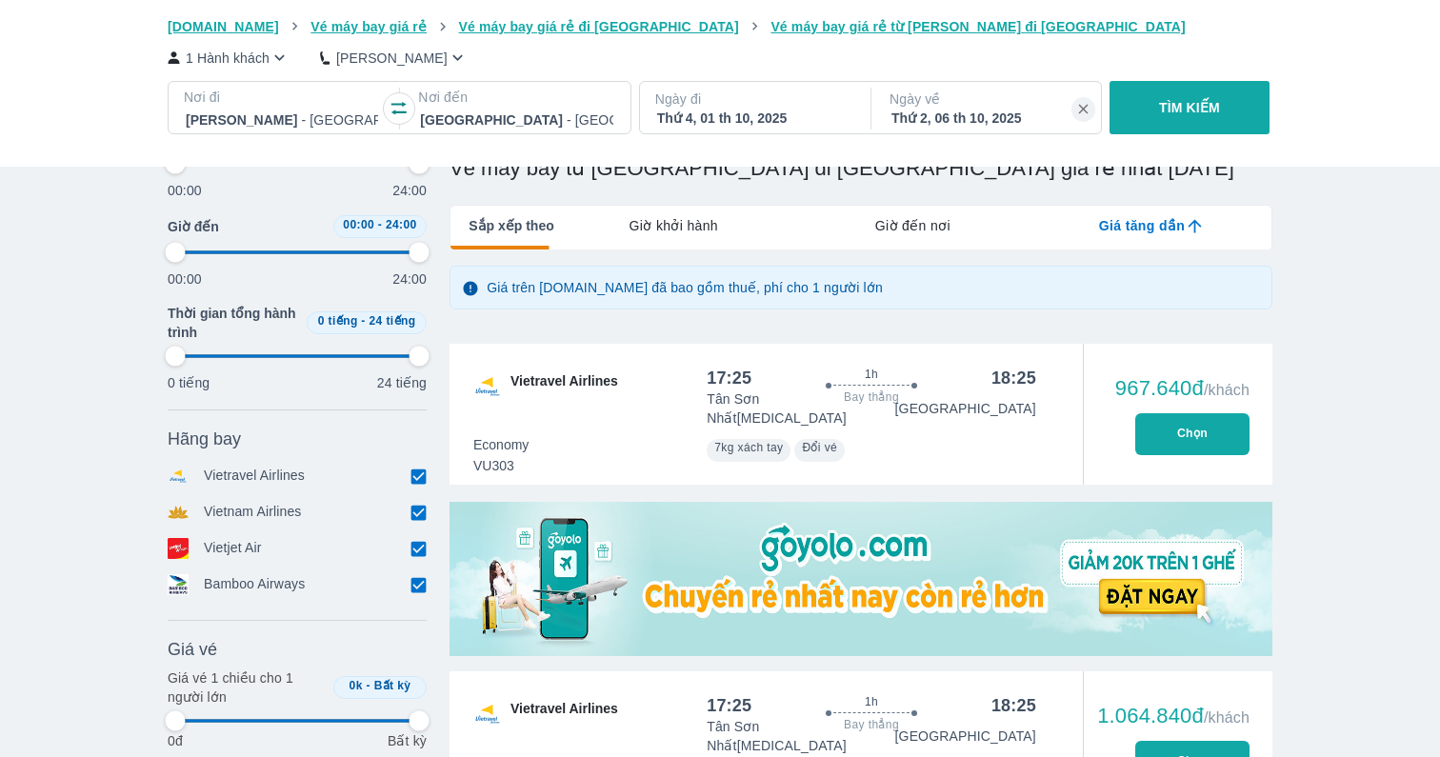
type input "97.9166666666667"
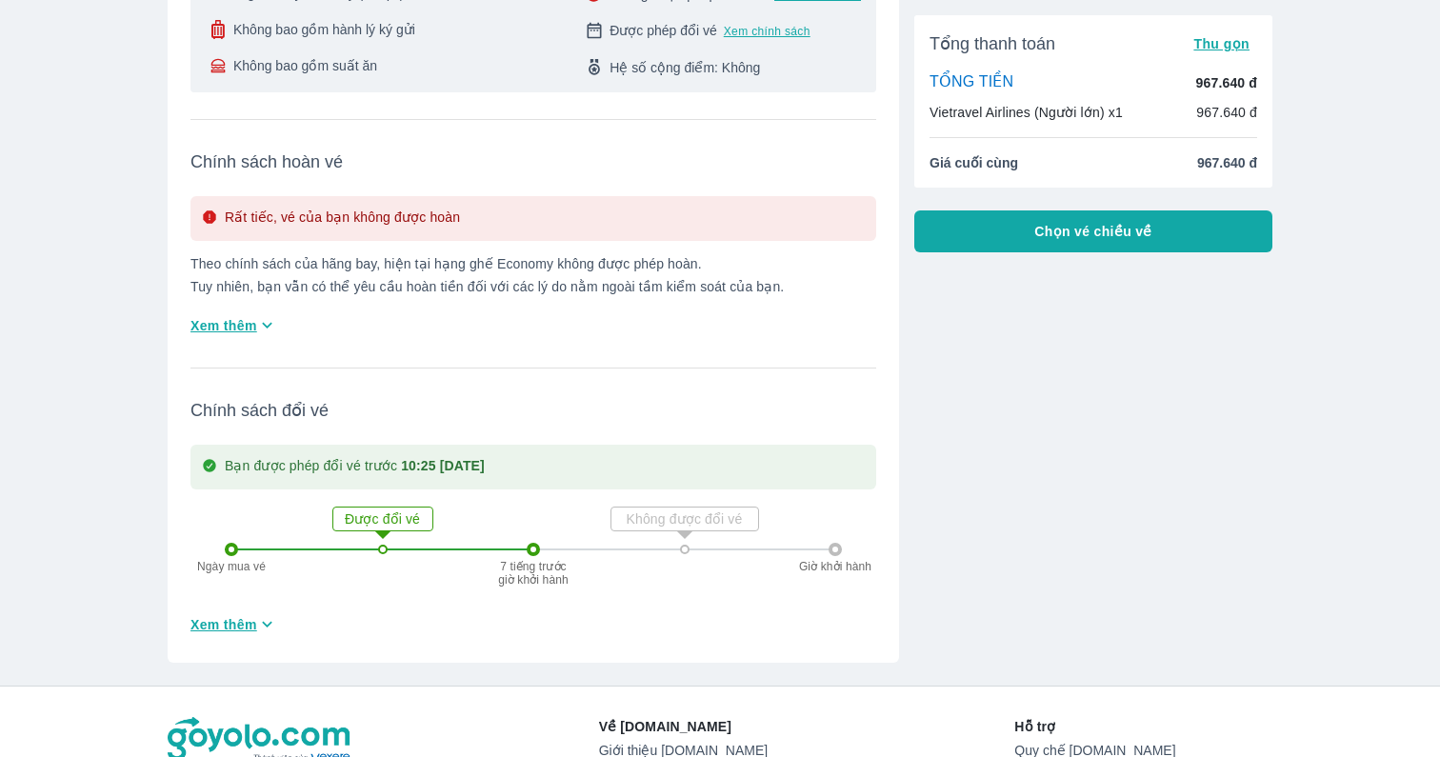
scroll to position [438, 0]
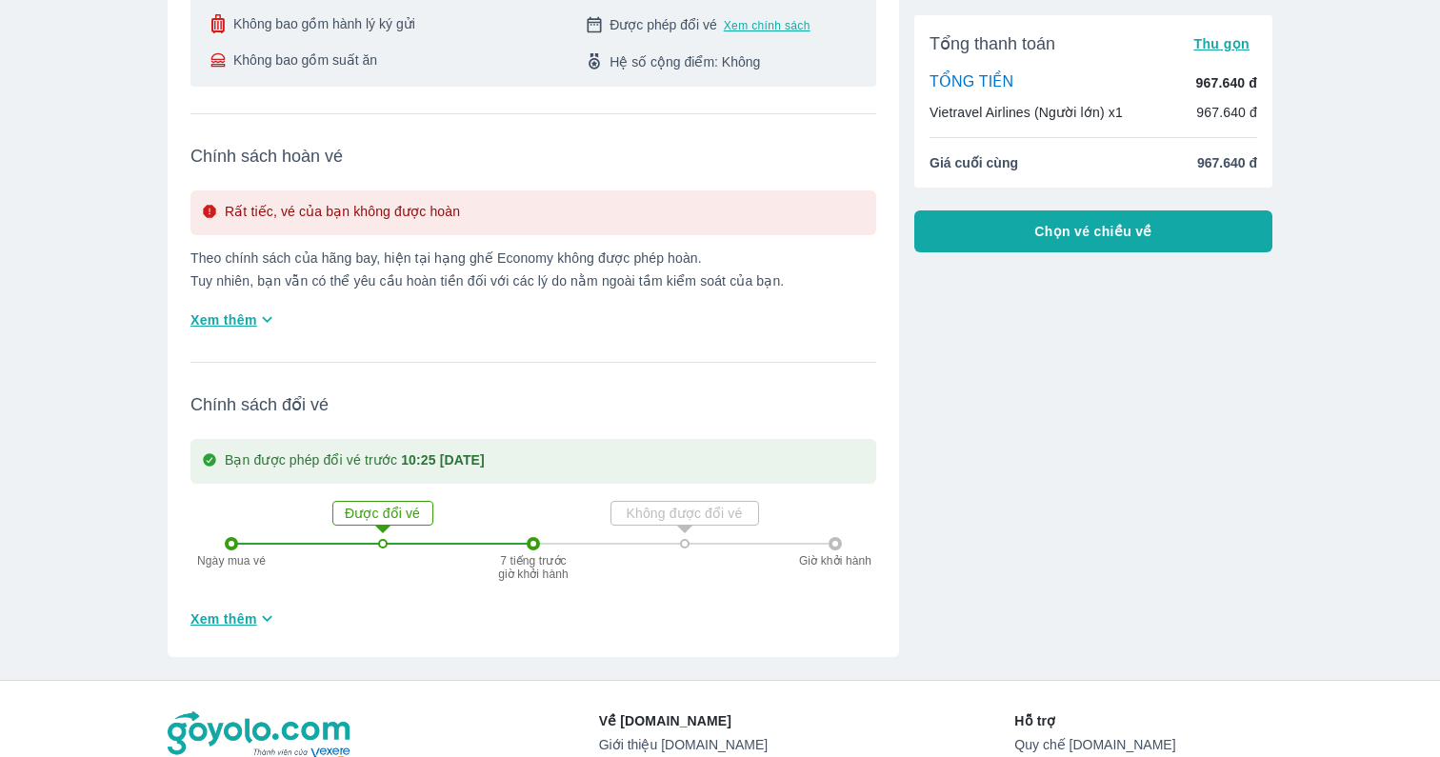
click at [268, 317] on icon "button" at bounding box center [267, 320] width 10 height 6
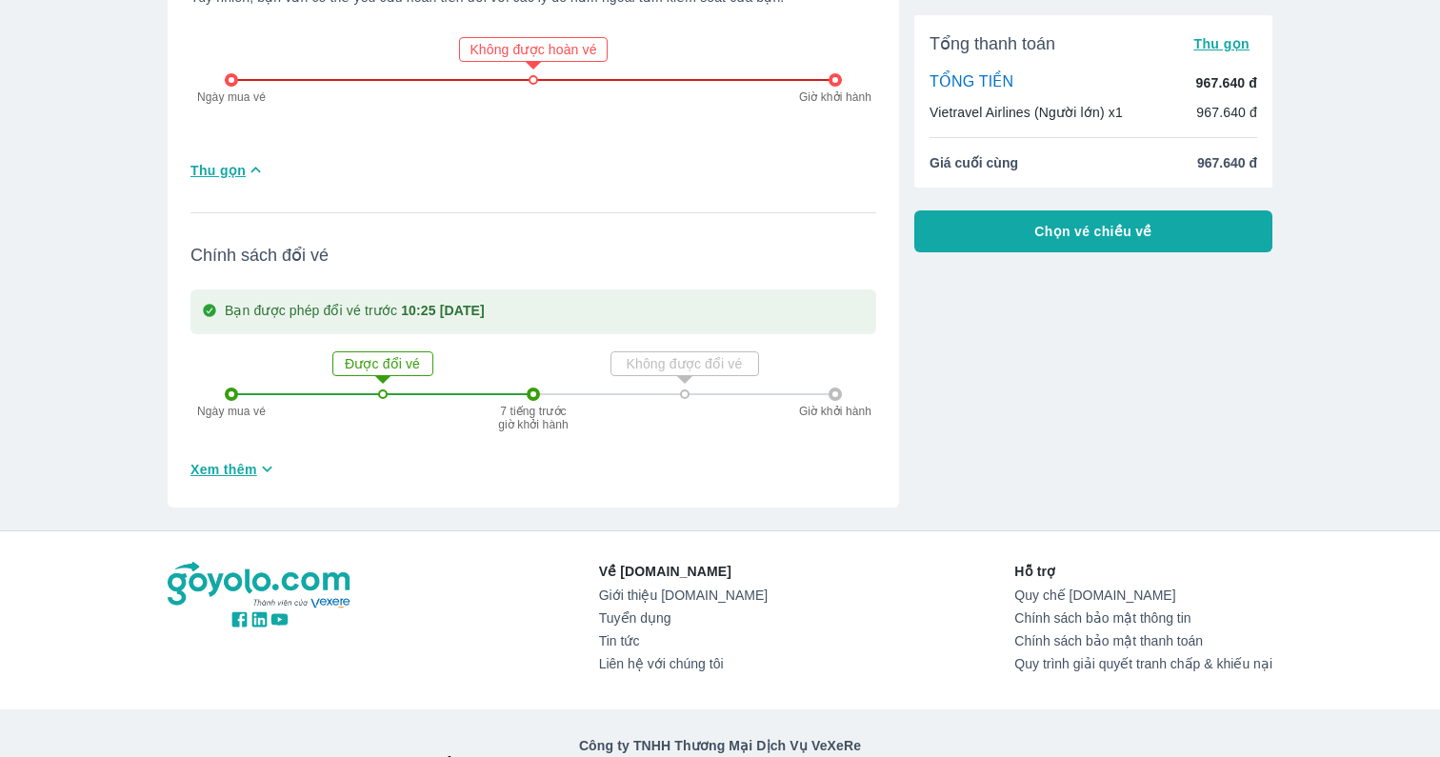
scroll to position [757, 0]
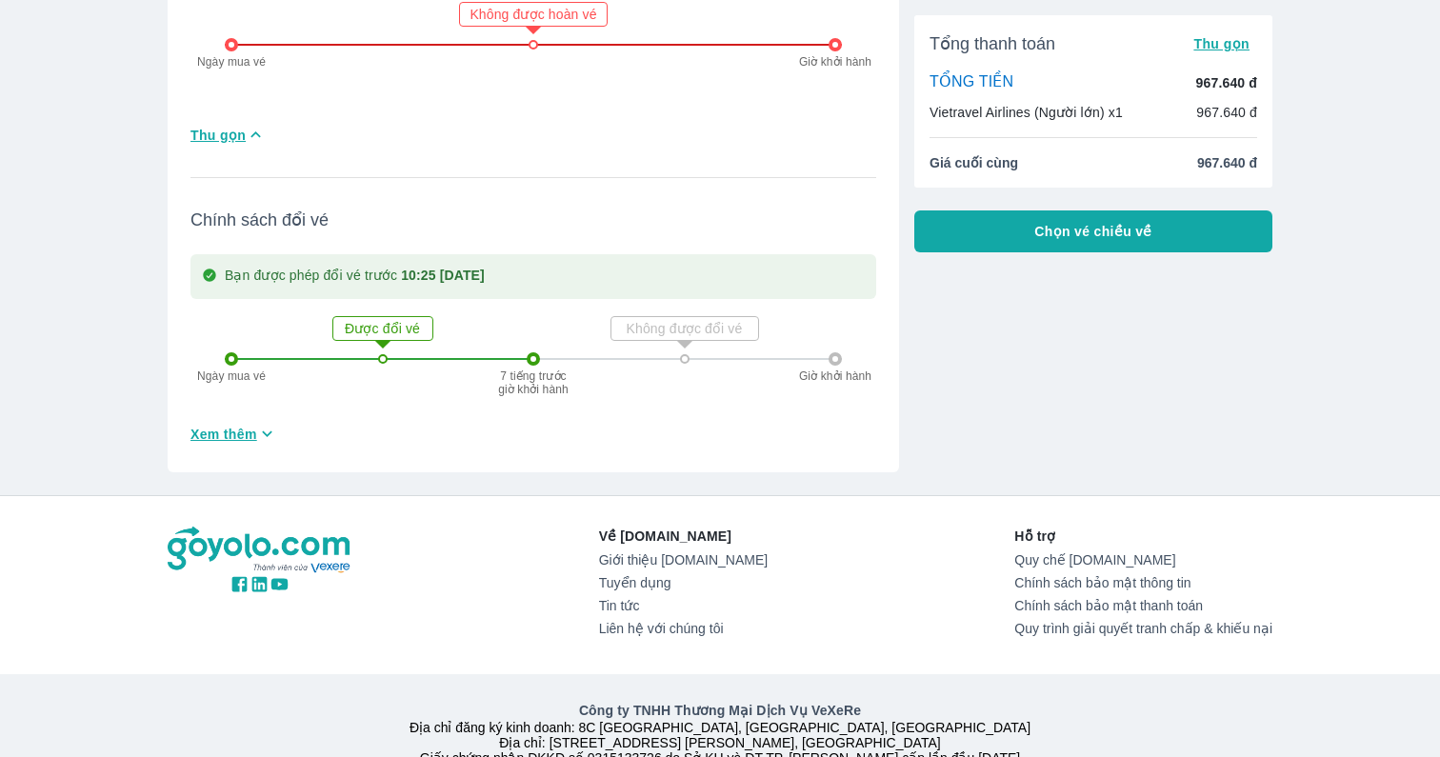
click at [277, 424] on icon "button" at bounding box center [267, 434] width 20 height 20
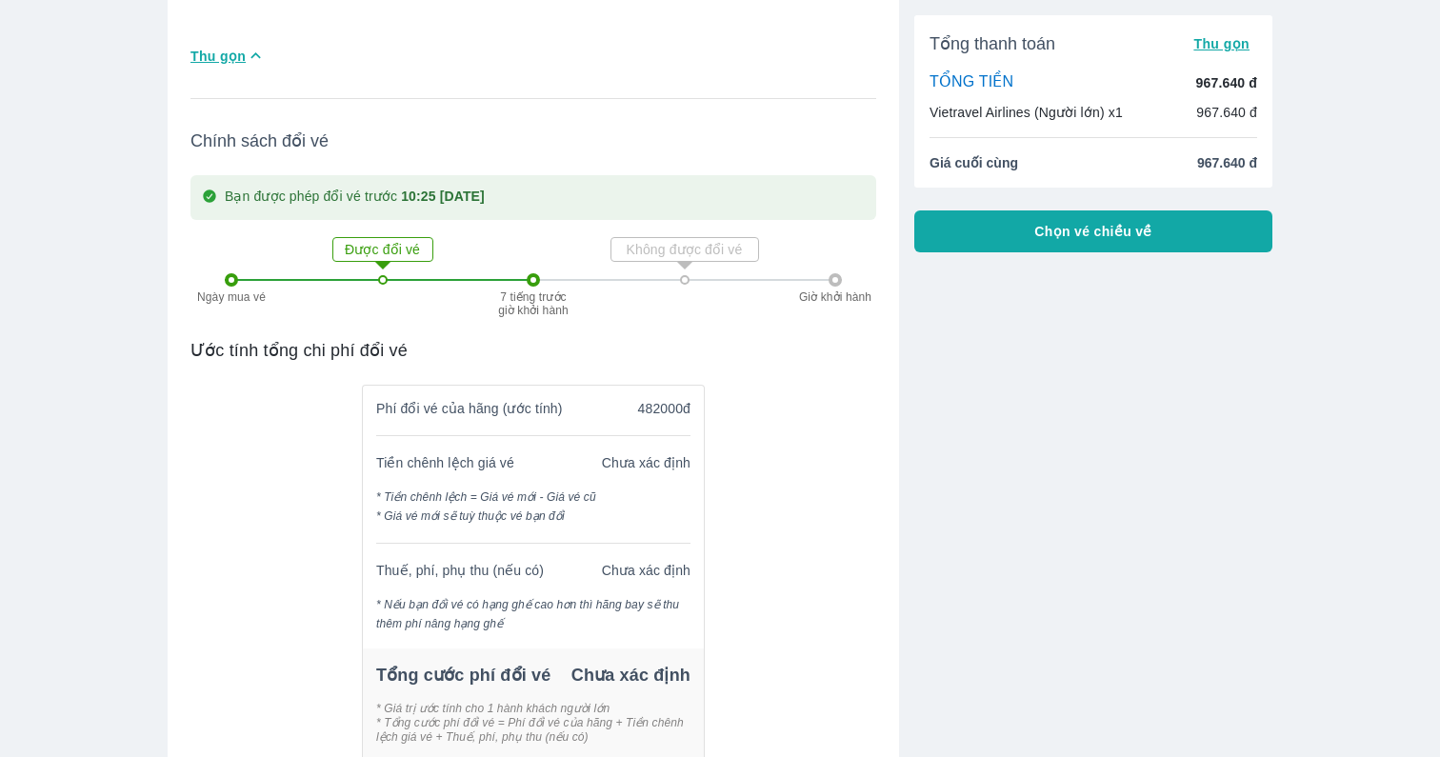
scroll to position [0, 0]
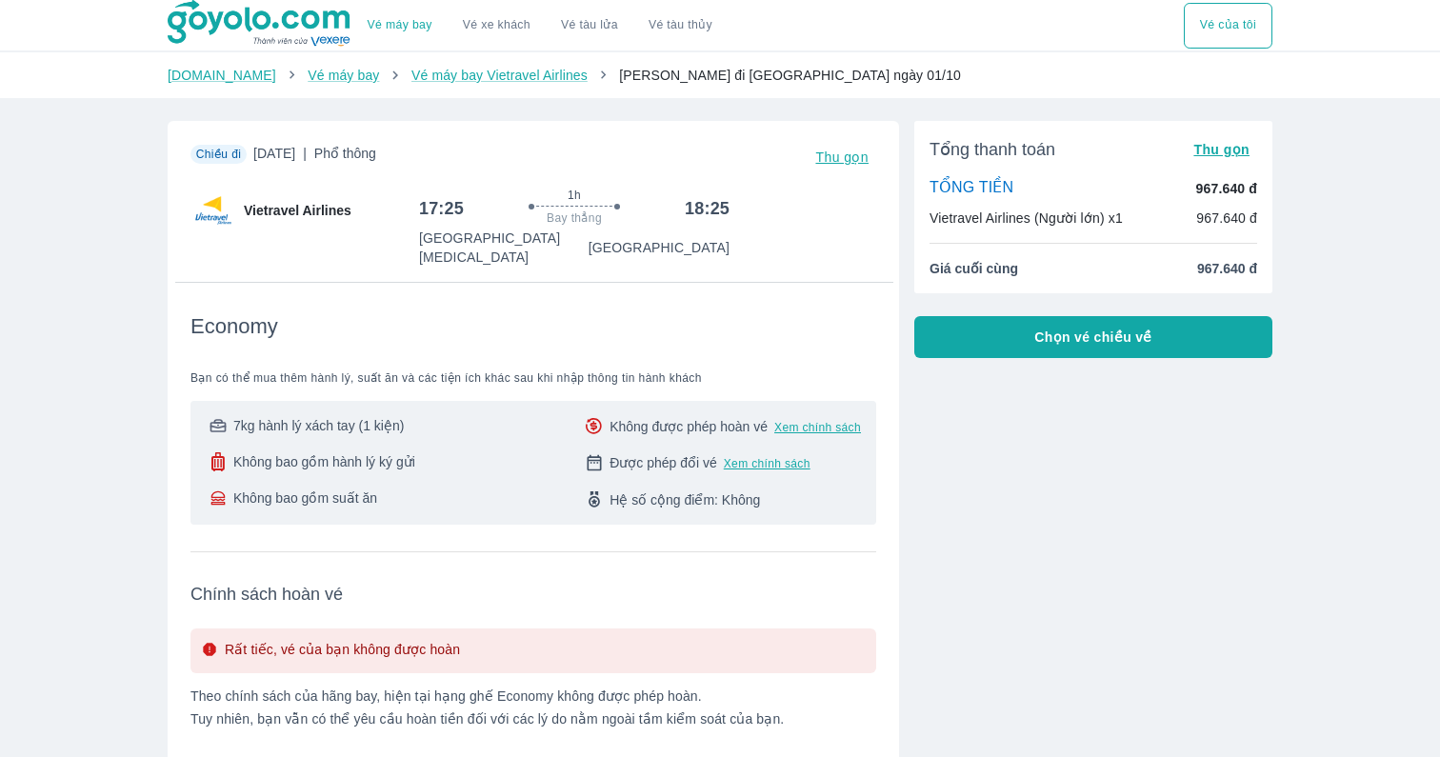
click at [1101, 323] on button "Chọn vé chiều về" at bounding box center [1093, 337] width 358 height 42
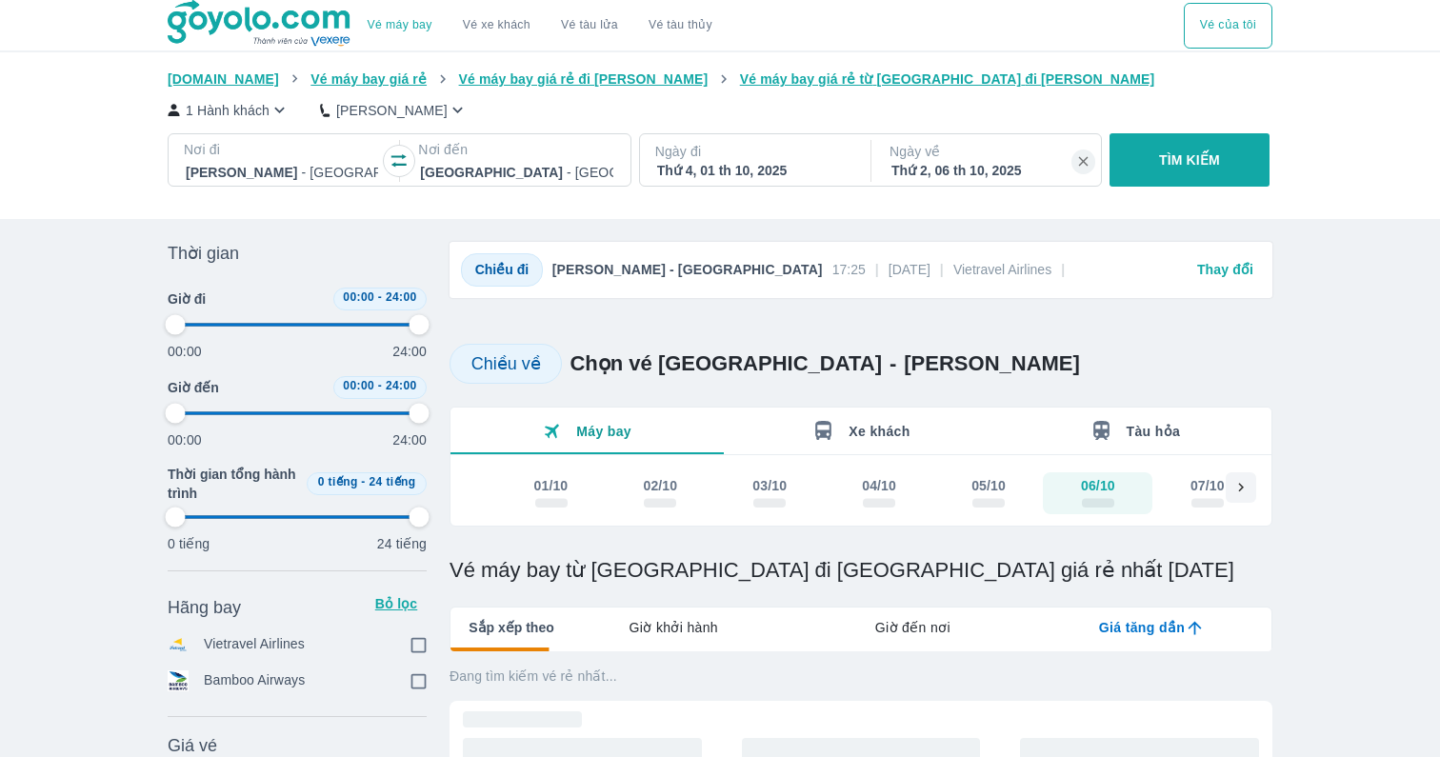
type input "97.9166666666667"
checkbox input "true"
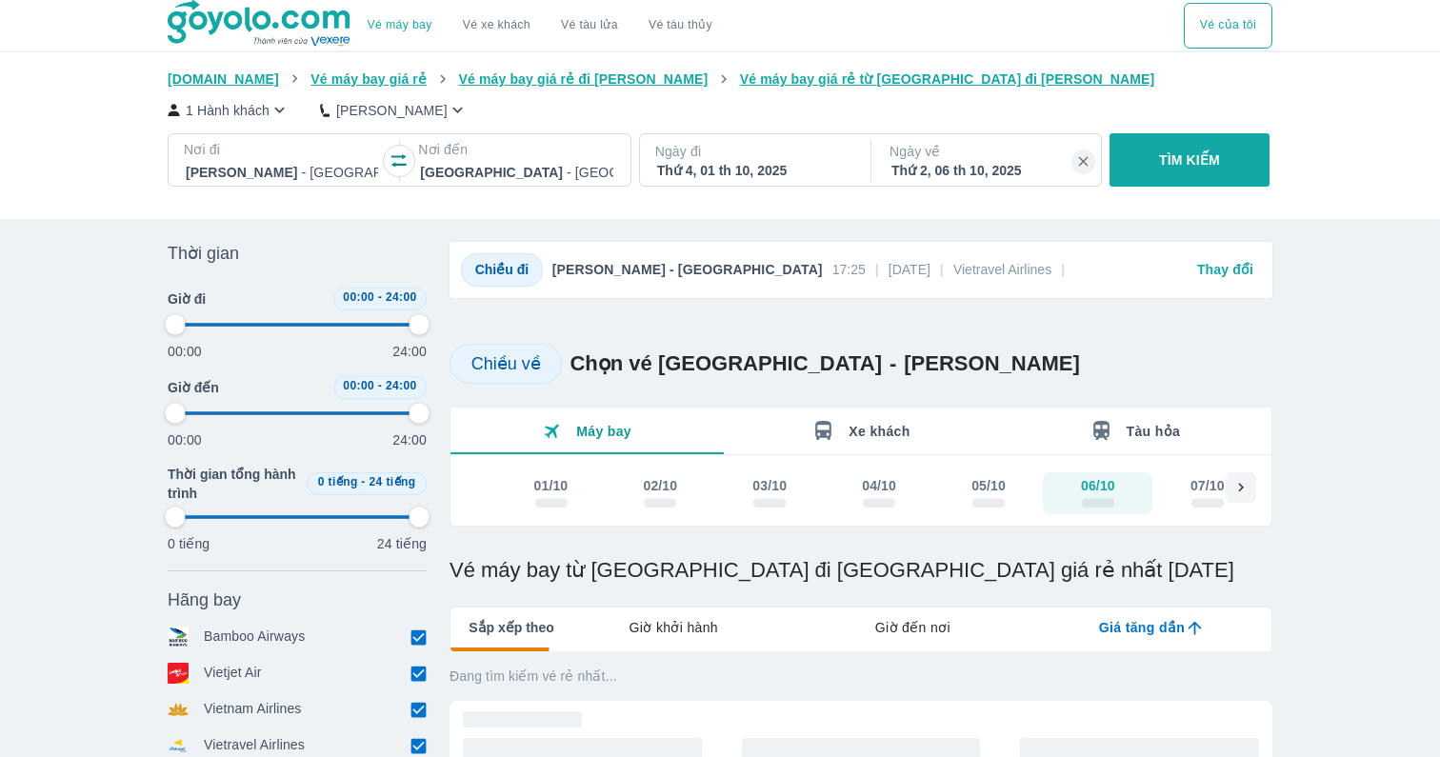
type input "97.9166666666667"
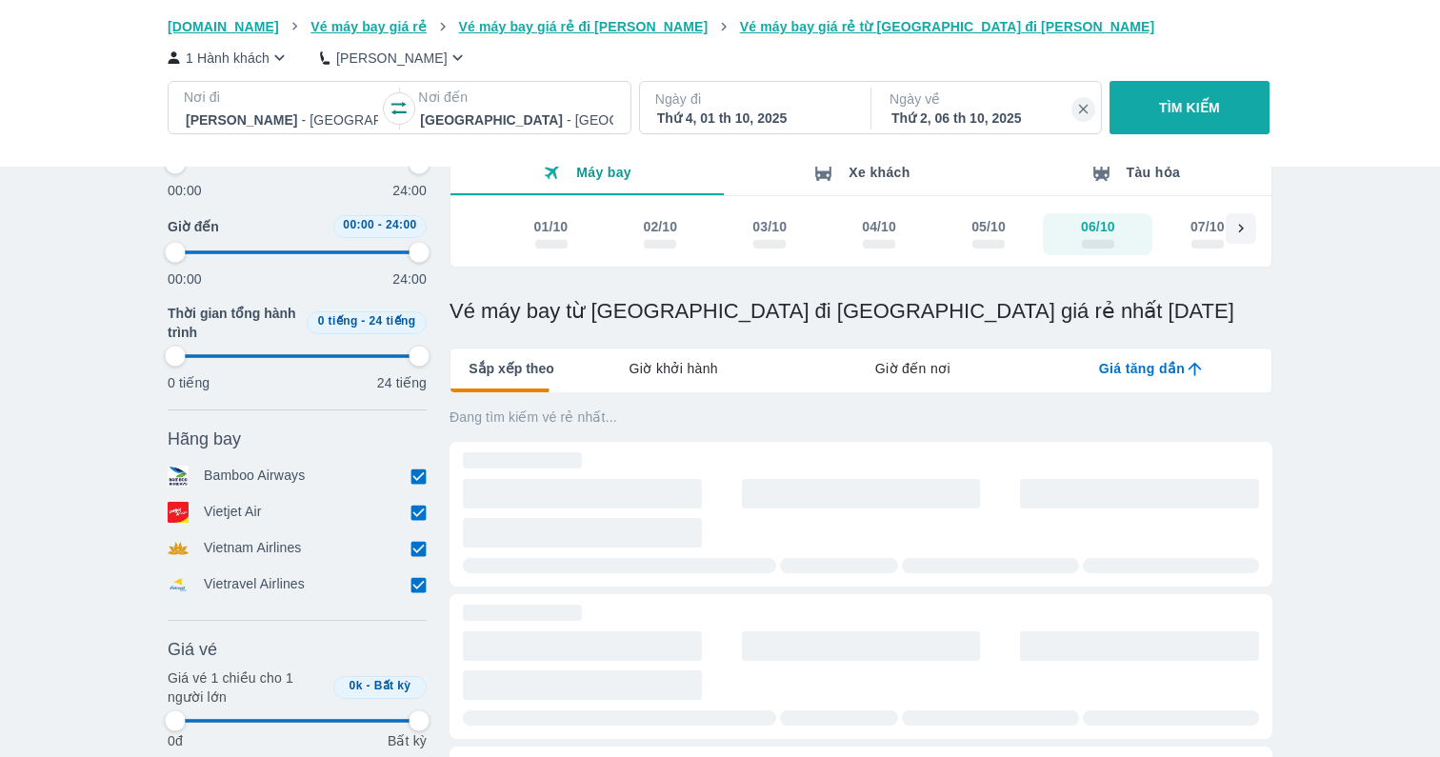
type input "97.9166666666667"
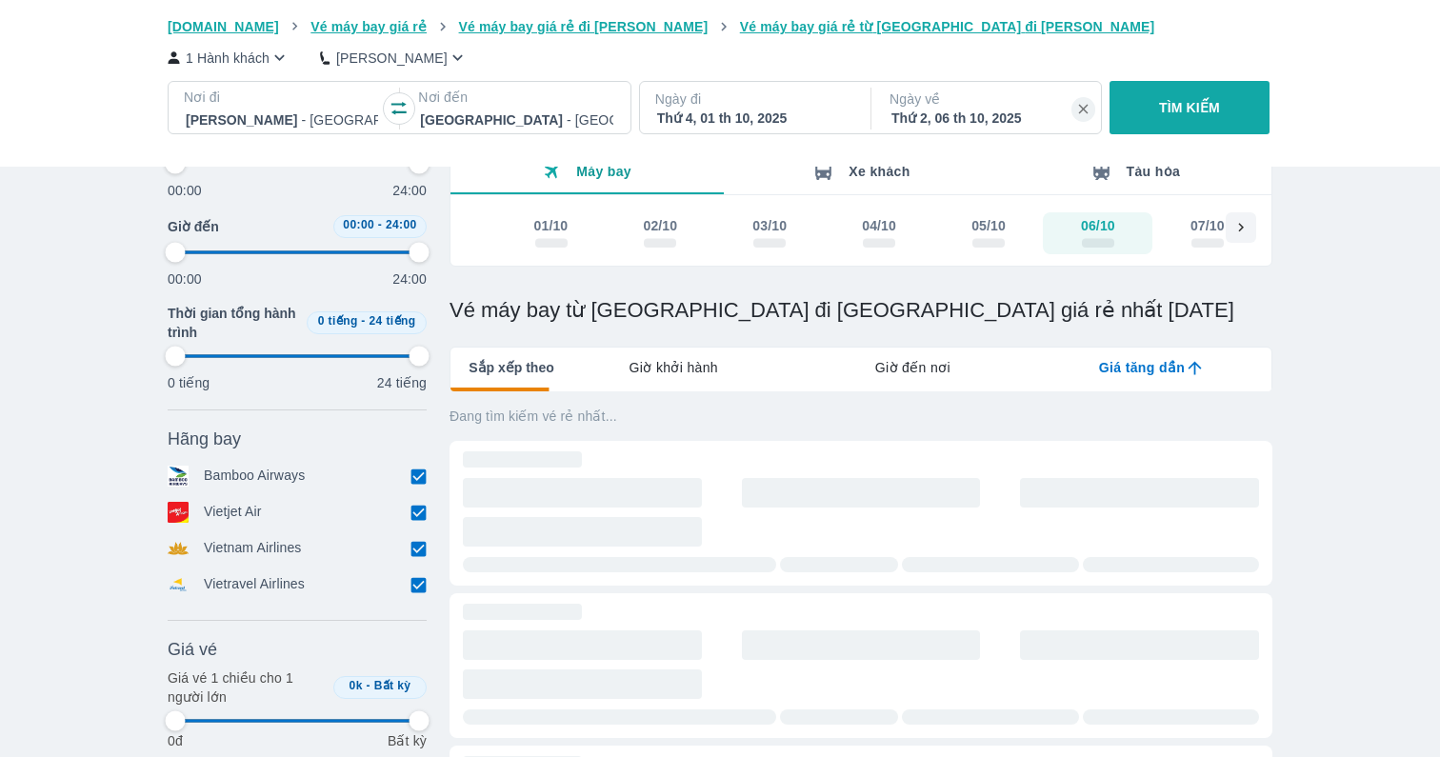
type input "97.9166666666667"
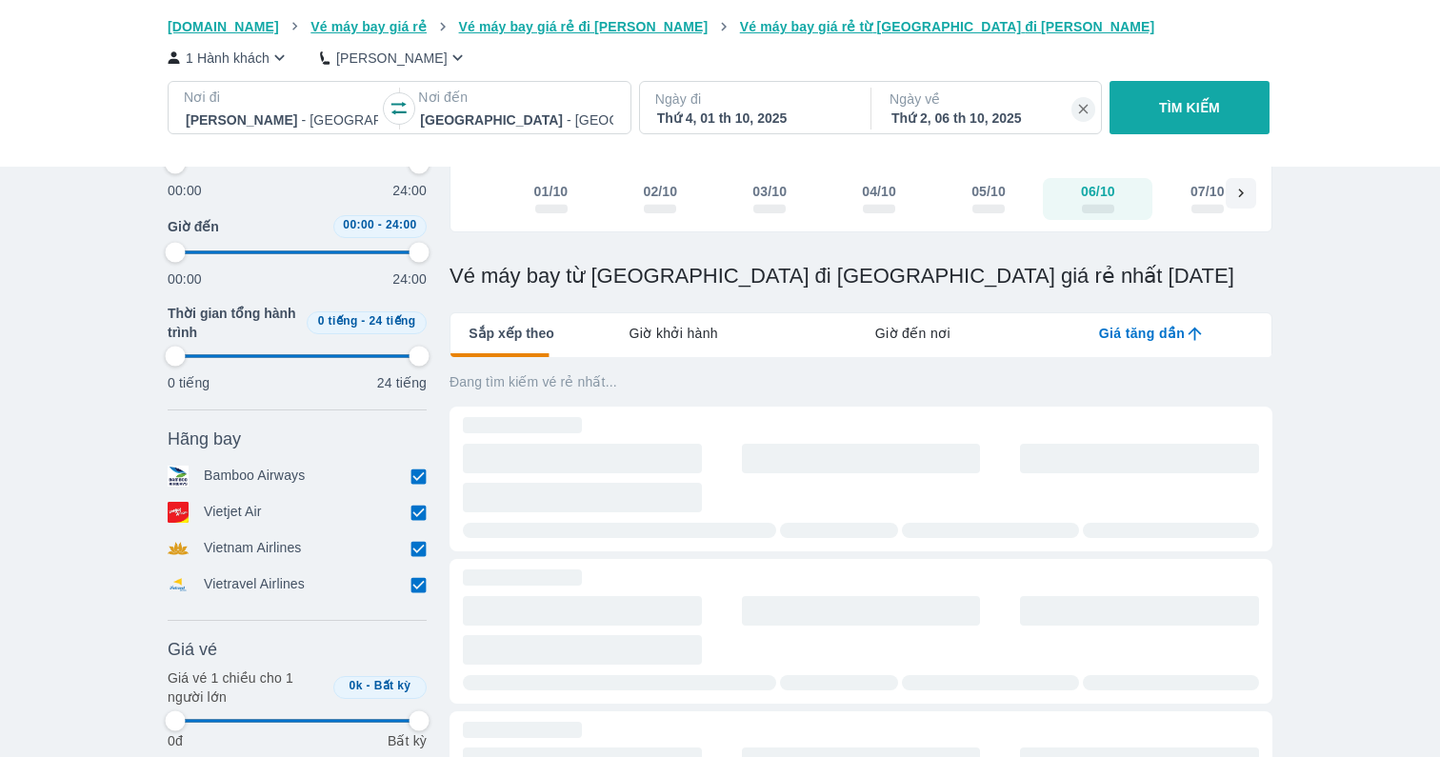
scroll to position [316, 0]
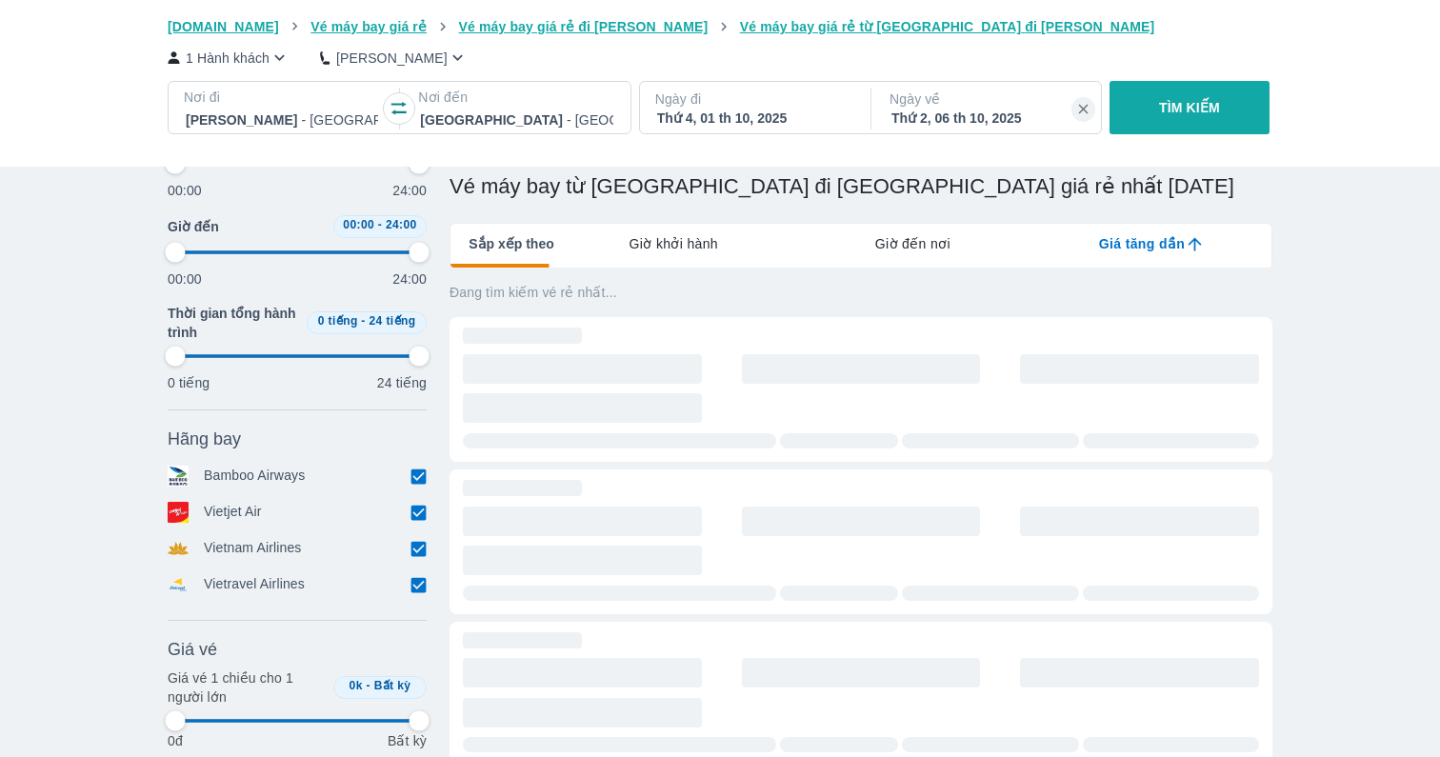
type input "97.9166666666667"
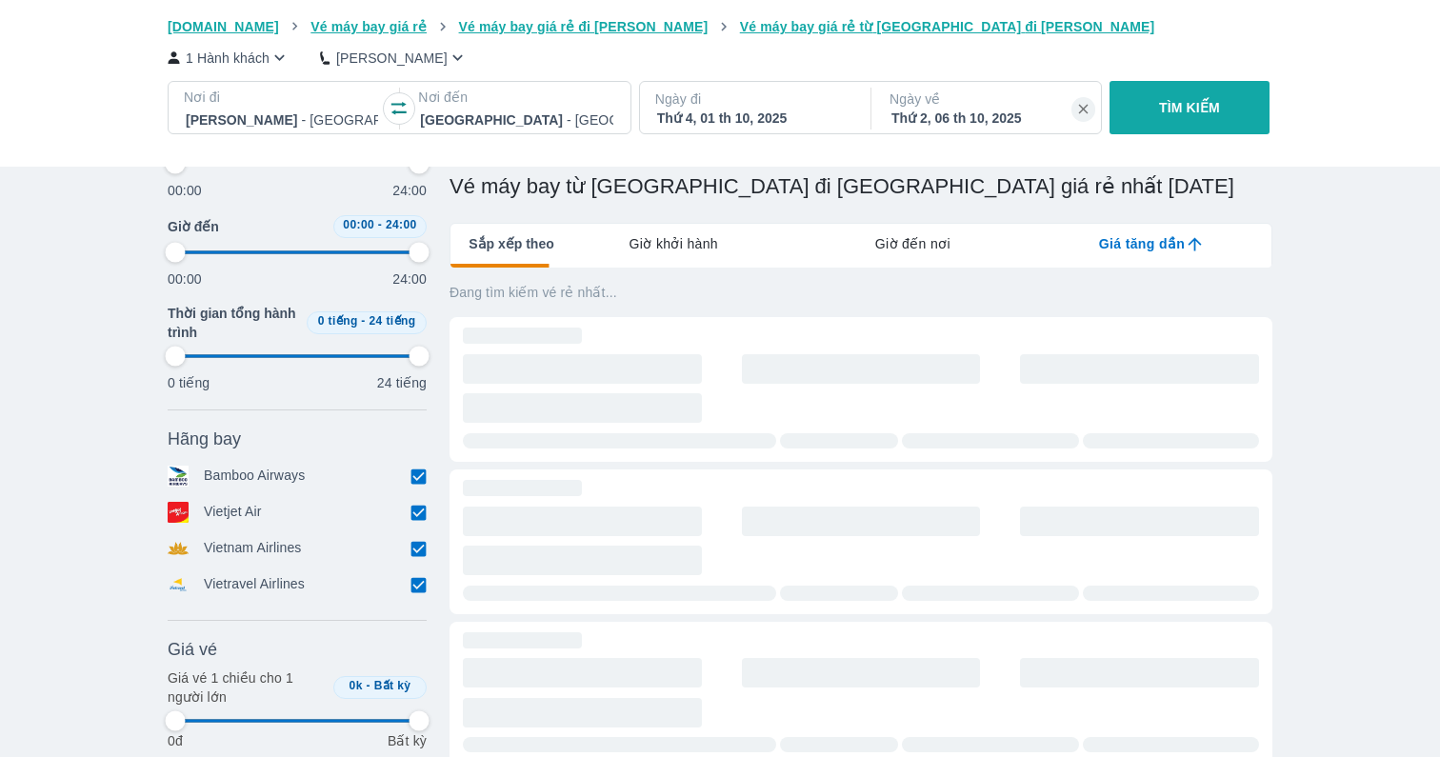
type input "97.9166666666667"
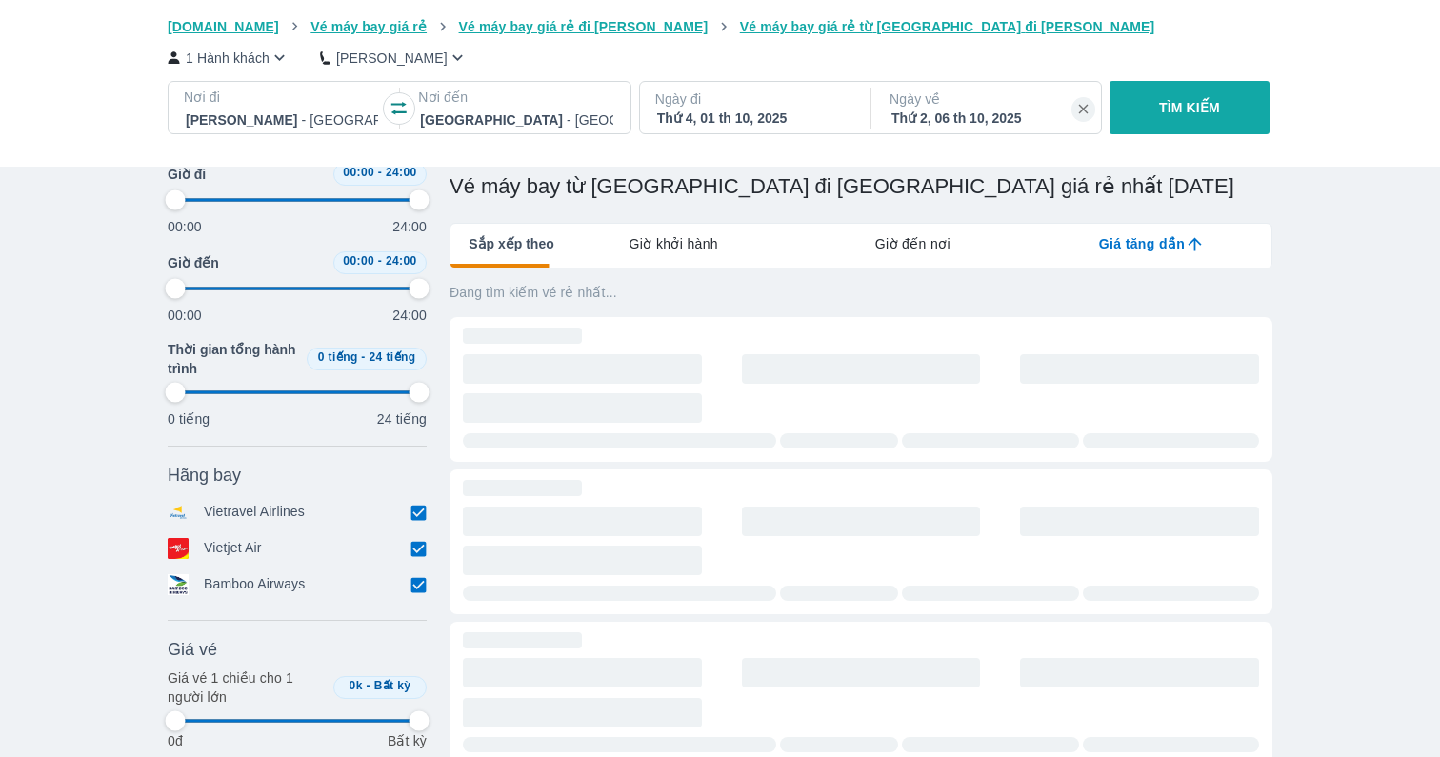
type input "97.9166666666667"
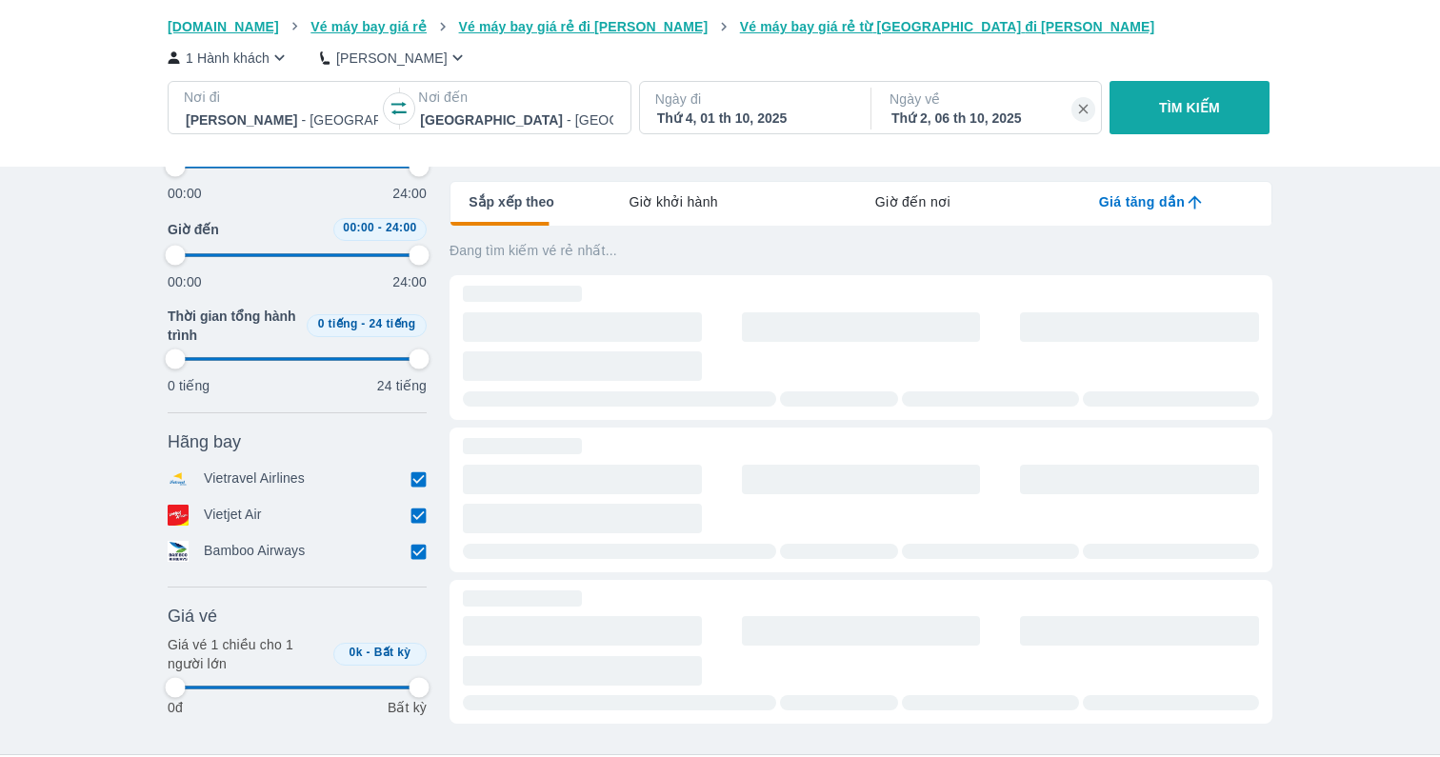
scroll to position [432, 0]
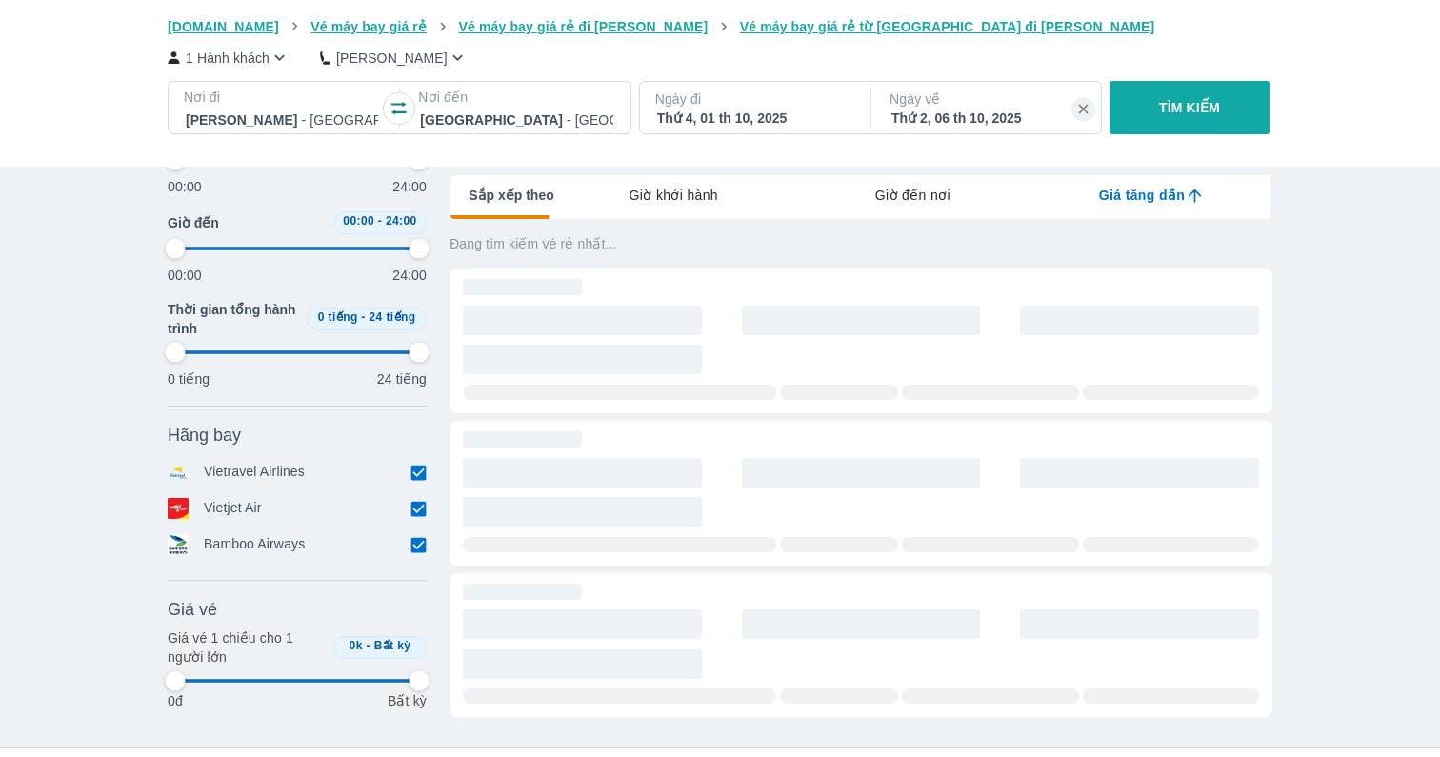
type input "97.9166666666667"
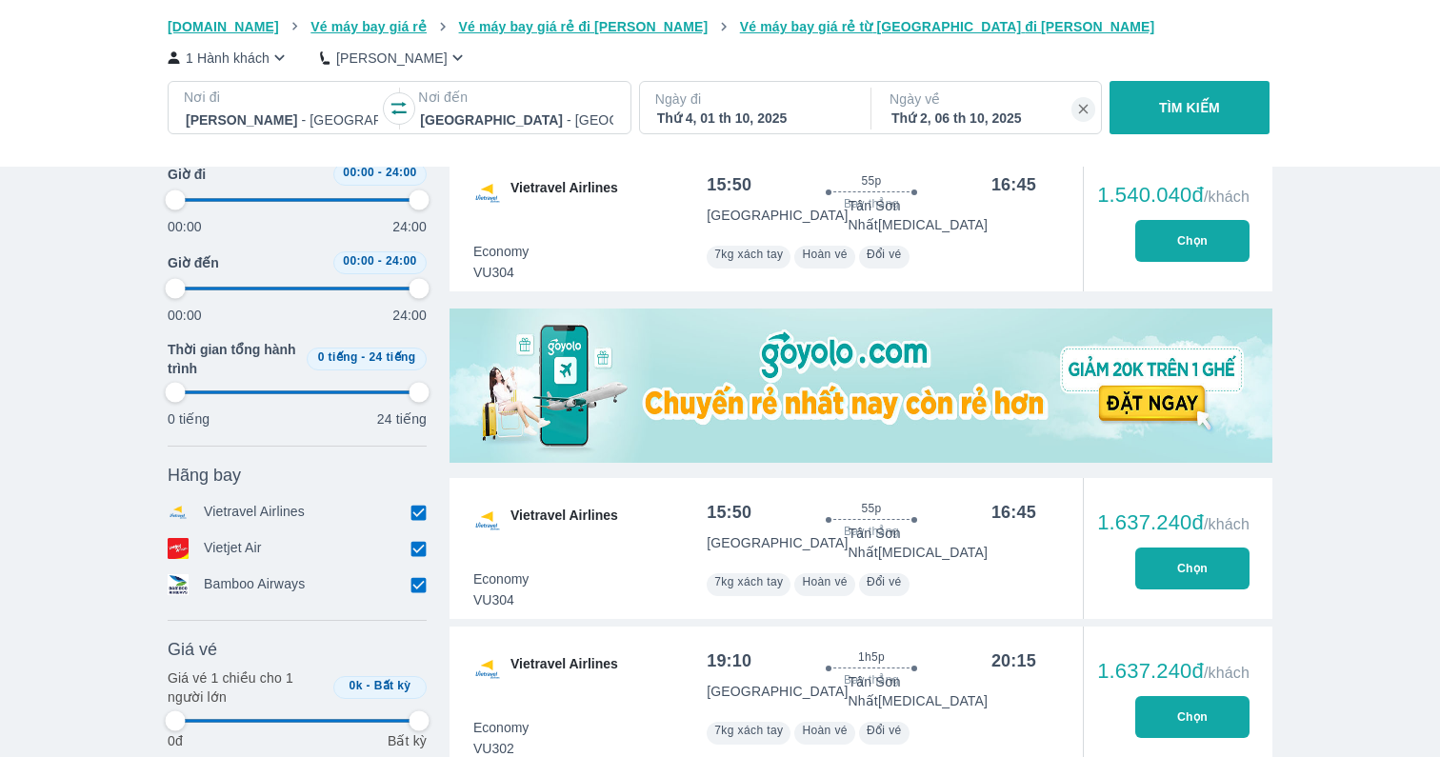
type input "97.9166666666667"
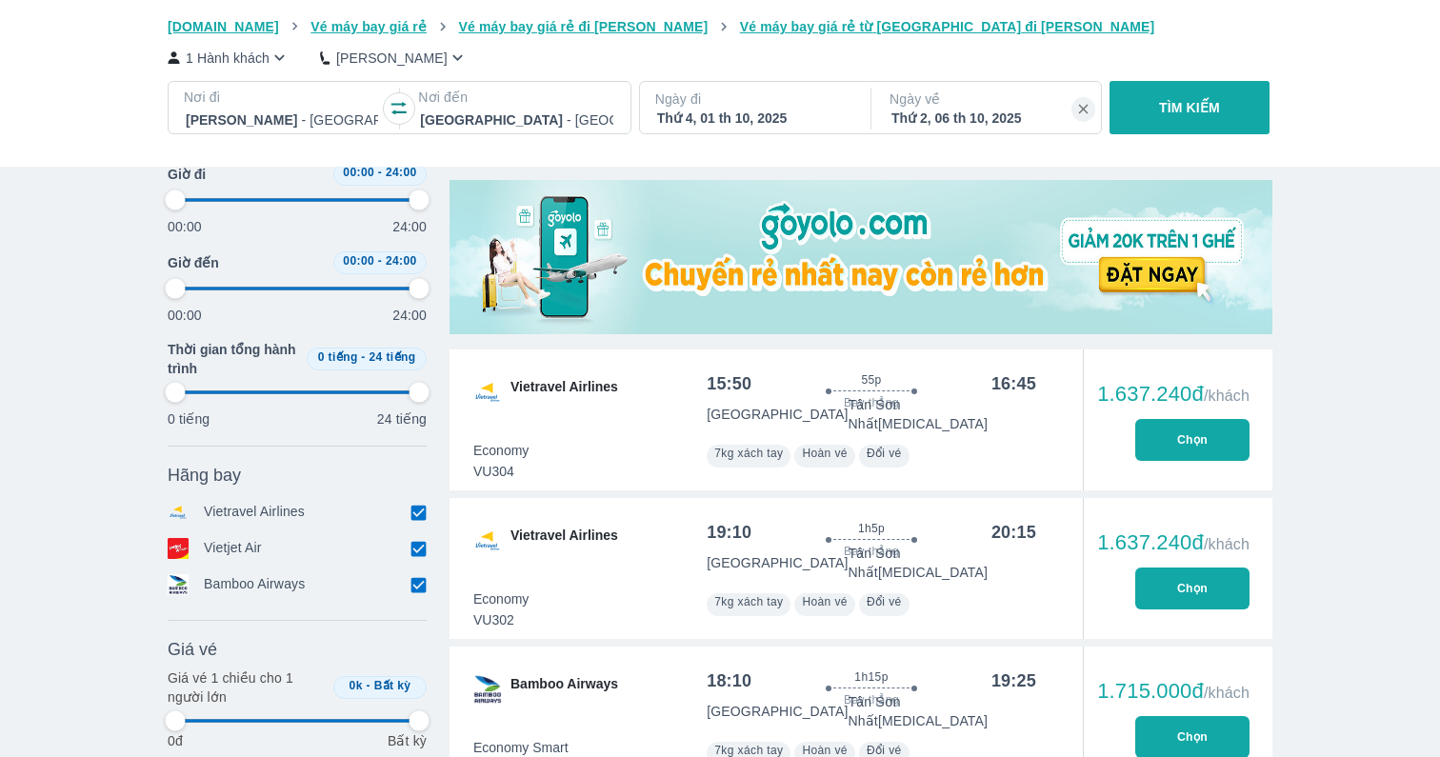
scroll to position [726, 0]
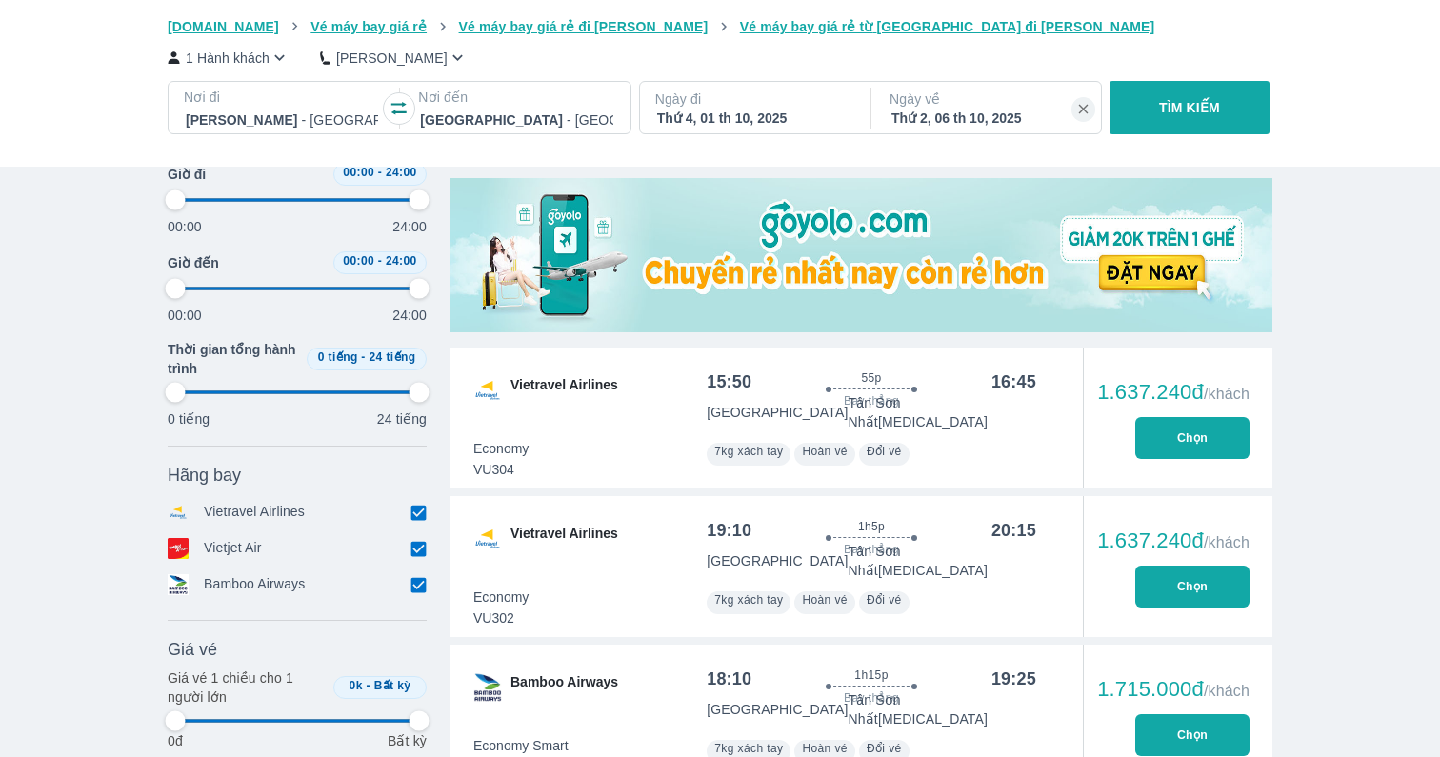
type input "97.9166666666667"
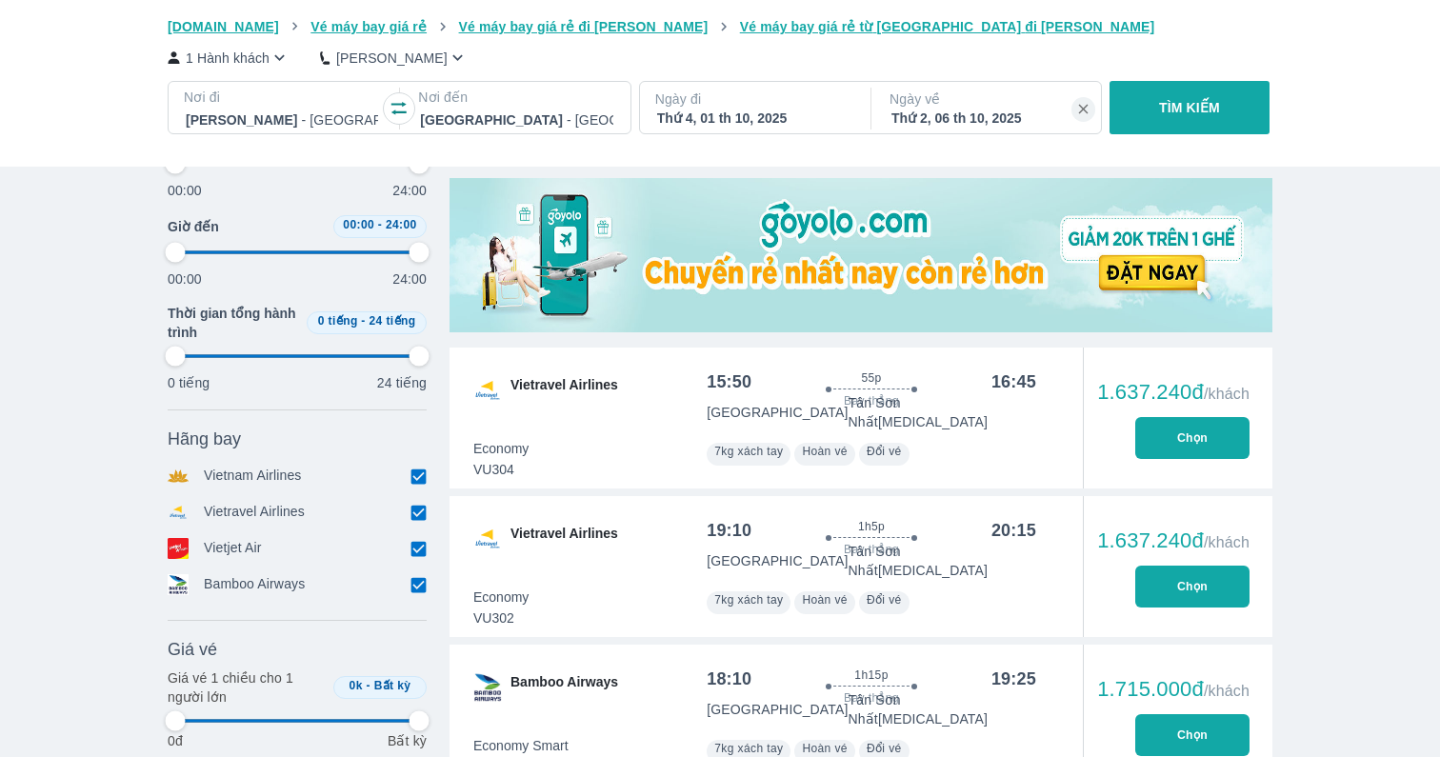
type input "97.9166666666667"
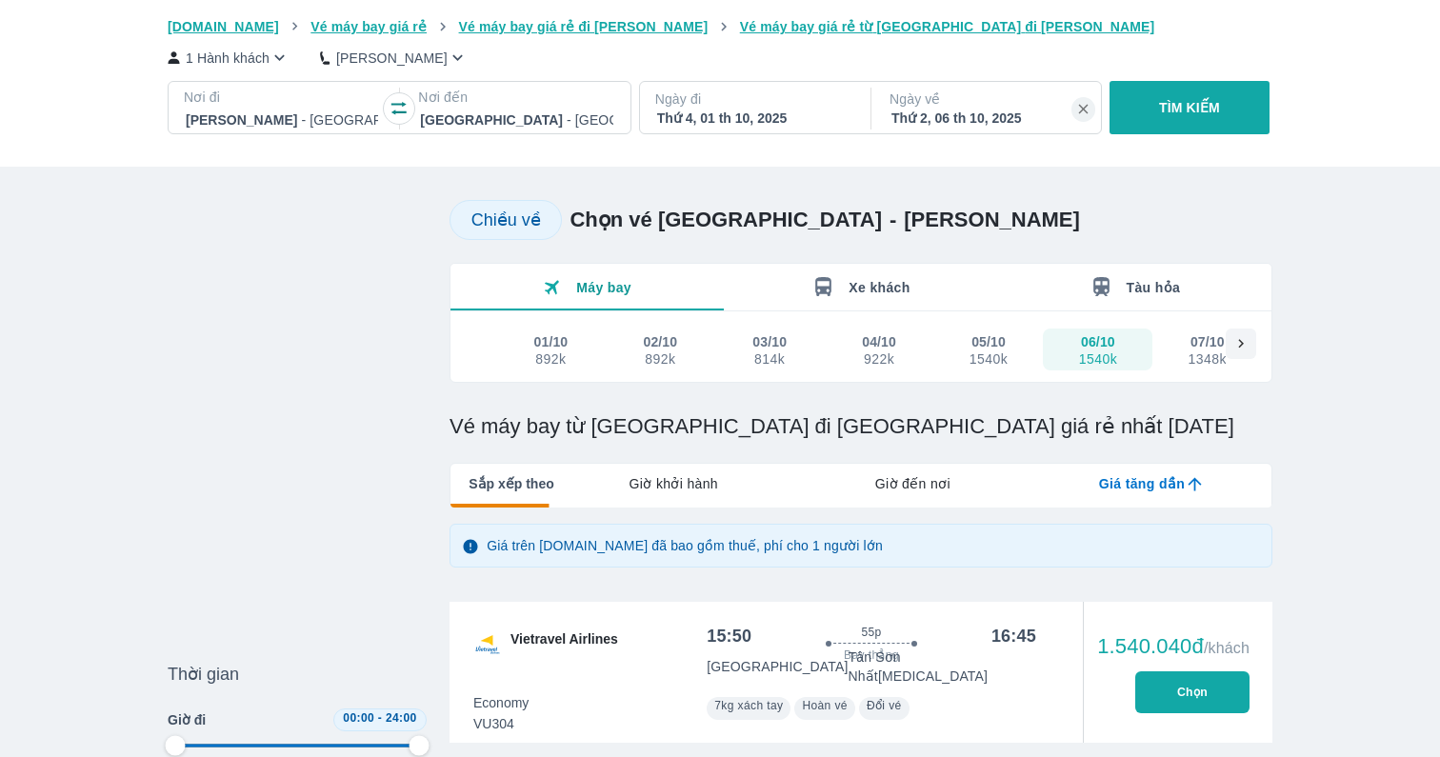
scroll to position [0, 0]
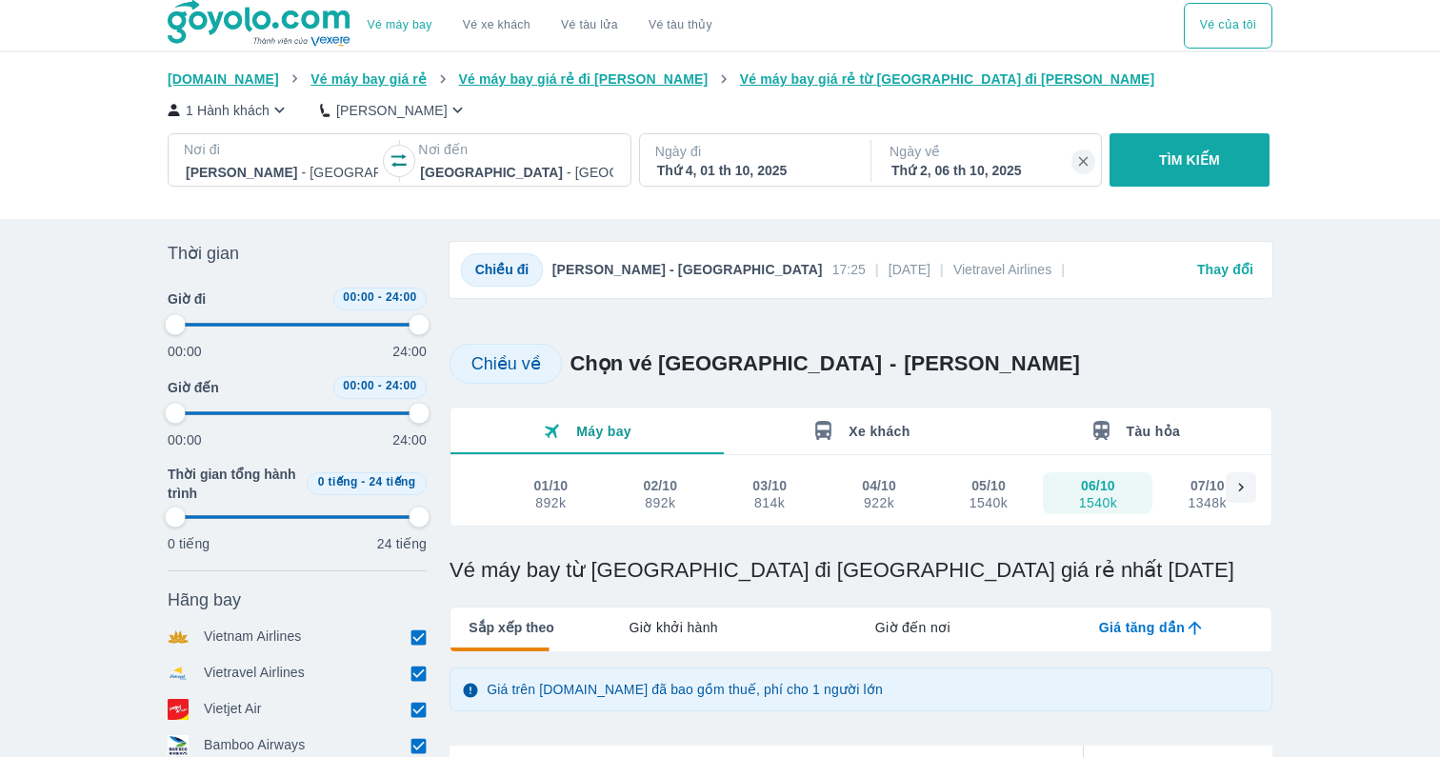
type input "97.9166666666667"
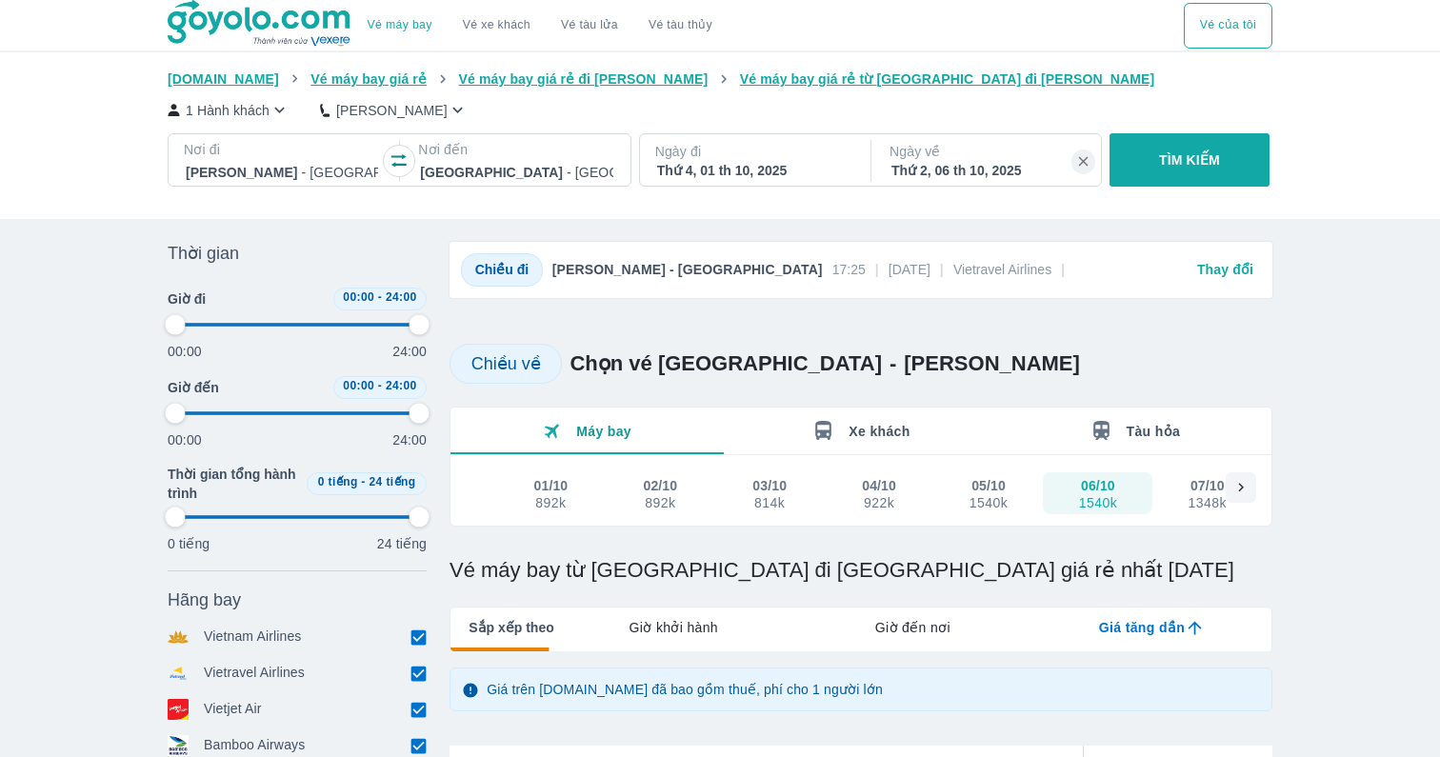
type input "97.9166666666667"
